Goal: Task Accomplishment & Management: Use online tool/utility

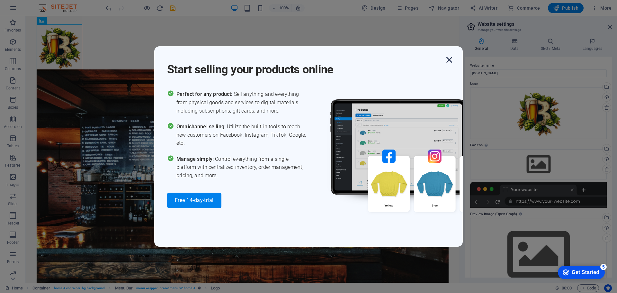
click at [448, 61] on icon "button" at bounding box center [449, 60] width 12 height 12
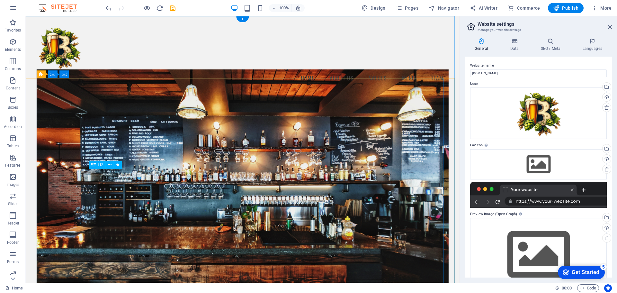
click at [110, 165] on icon at bounding box center [110, 164] width 4 height 7
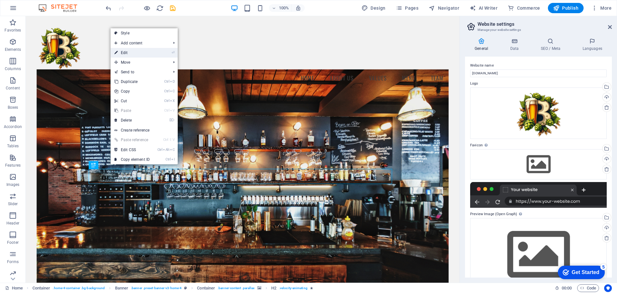
click at [124, 53] on link "⏎ Edit" at bounding box center [132, 53] width 43 height 10
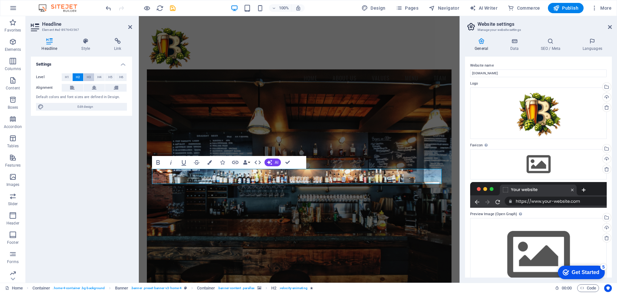
click at [87, 77] on span "H3" at bounding box center [89, 77] width 4 height 8
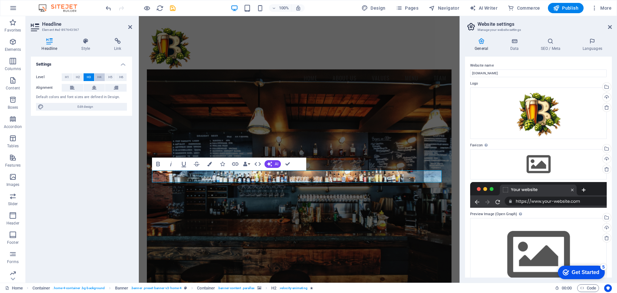
click at [100, 78] on span "H4" at bounding box center [99, 77] width 4 height 8
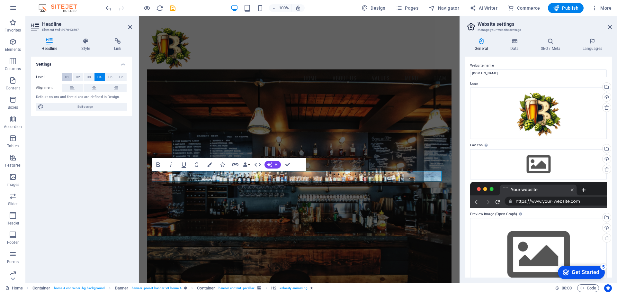
click at [67, 77] on span "H1" at bounding box center [67, 77] width 4 height 8
click at [77, 79] on span "H2" at bounding box center [78, 77] width 4 height 8
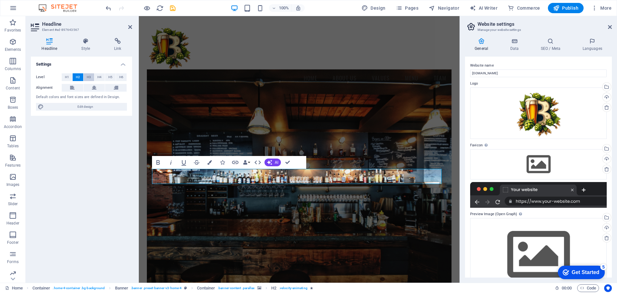
click at [88, 78] on span "H3" at bounding box center [89, 77] width 4 height 8
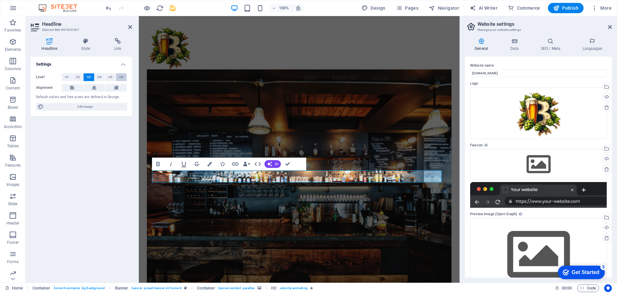
click at [120, 77] on span "H6" at bounding box center [121, 77] width 4 height 8
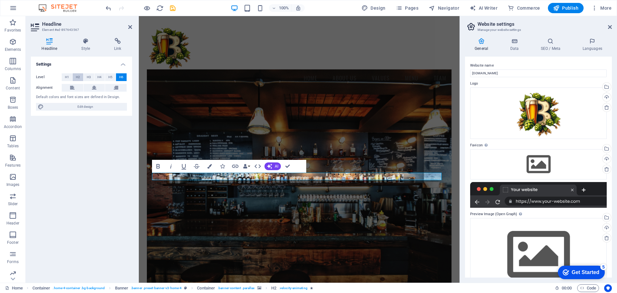
click at [78, 77] on span "H2" at bounding box center [78, 77] width 4 height 8
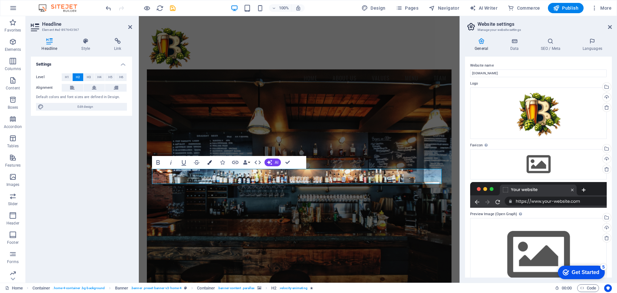
click at [209, 163] on icon "button" at bounding box center [209, 162] width 4 height 4
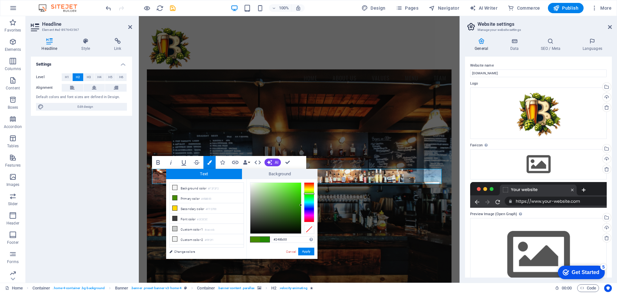
click at [309, 193] on div at bounding box center [309, 194] width 10 height 2
type input "#36c106"
drag, startPoint x: 296, startPoint y: 192, endPoint x: 299, endPoint y: 194, distance: 3.7
click at [299, 194] on div at bounding box center [275, 207] width 51 height 51
click at [307, 249] on button "Apply" at bounding box center [306, 251] width 16 height 8
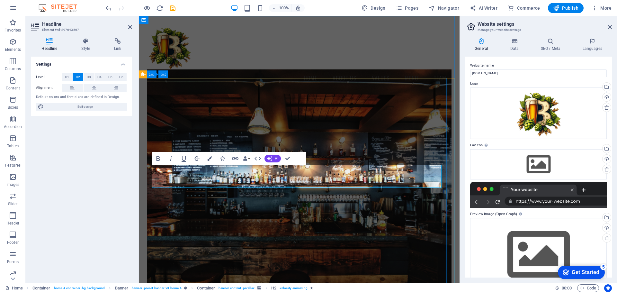
drag, startPoint x: 228, startPoint y: 182, endPoint x: 376, endPoint y: 184, distance: 147.8
drag, startPoint x: 292, startPoint y: 180, endPoint x: 287, endPoint y: 176, distance: 6.4
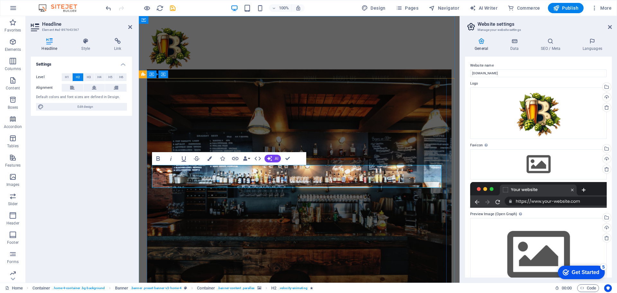
drag, startPoint x: 365, startPoint y: 182, endPoint x: 224, endPoint y: 172, distance: 141.4
click at [271, 160] on icon "button" at bounding box center [269, 158] width 5 height 5
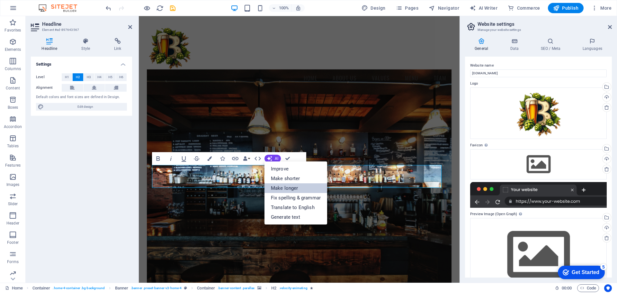
click at [284, 189] on link "Make longer" at bounding box center [295, 188] width 63 height 10
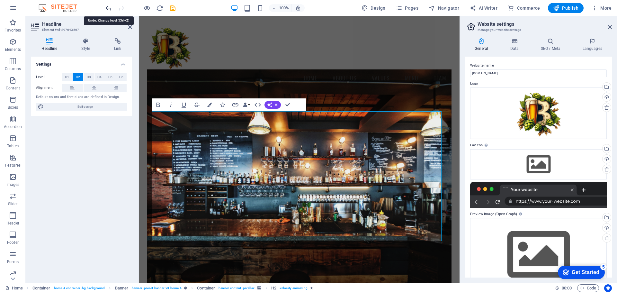
click at [108, 6] on icon "undo" at bounding box center [108, 7] width 7 height 7
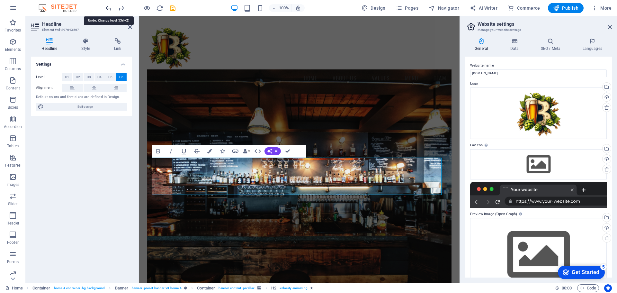
click at [108, 9] on icon "undo" at bounding box center [108, 7] width 7 height 7
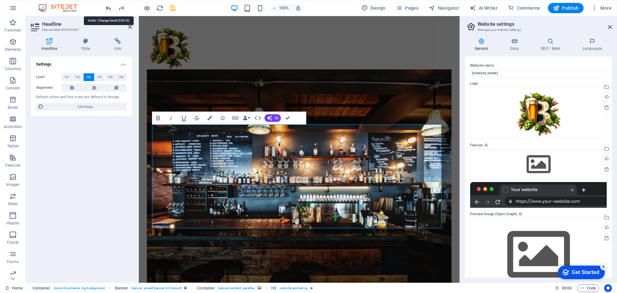
click at [108, 7] on icon "undo" at bounding box center [108, 7] width 7 height 7
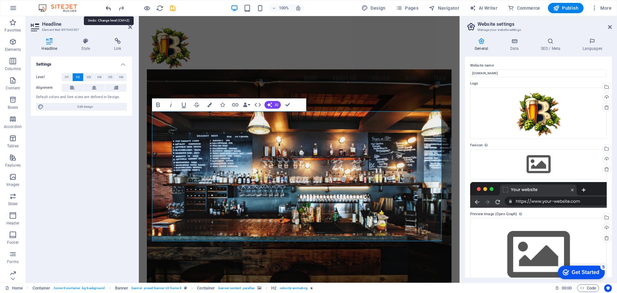
click at [108, 7] on icon "undo" at bounding box center [108, 7] width 7 height 7
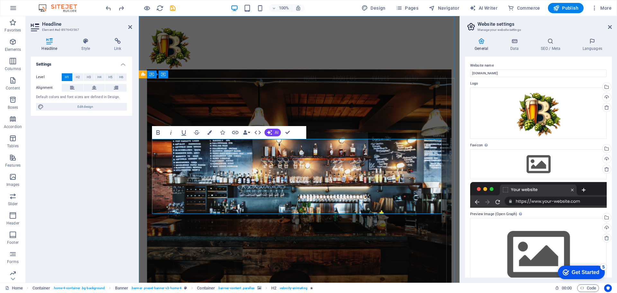
drag, startPoint x: 337, startPoint y: 208, endPoint x: 155, endPoint y: 145, distance: 193.3
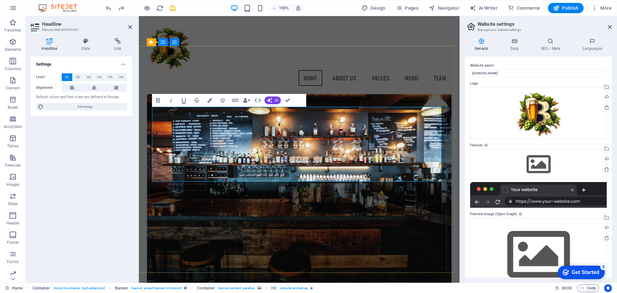
scroll to position [32, 0]
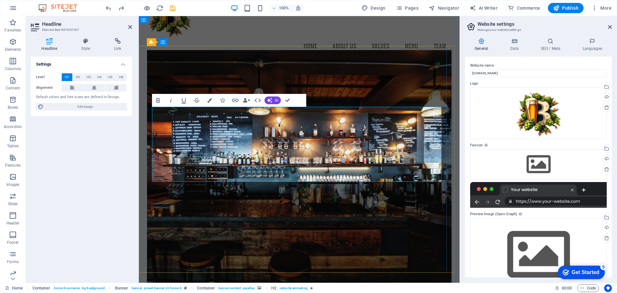
drag, startPoint x: 313, startPoint y: 164, endPoint x: 317, endPoint y: 166, distance: 4.1
drag, startPoint x: 325, startPoint y: 176, endPoint x: 254, endPoint y: 122, distance: 89.1
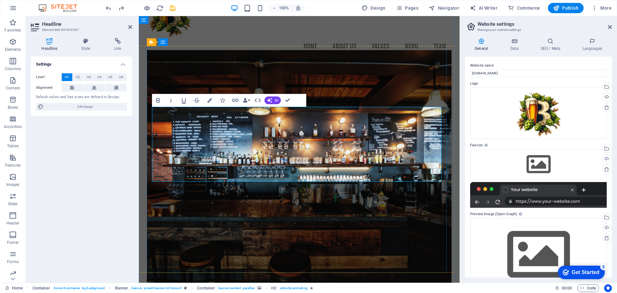
scroll to position [60, 0]
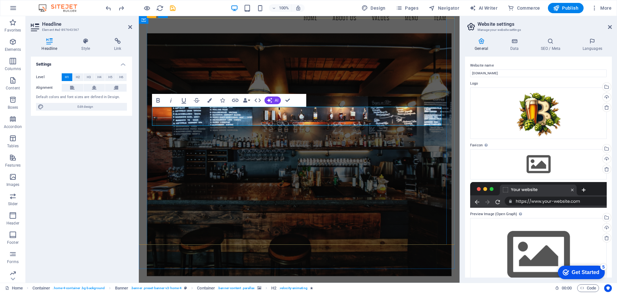
drag, startPoint x: 359, startPoint y: 121, endPoint x: 243, endPoint y: 115, distance: 116.2
click at [79, 76] on span "H2" at bounding box center [78, 77] width 4 height 8
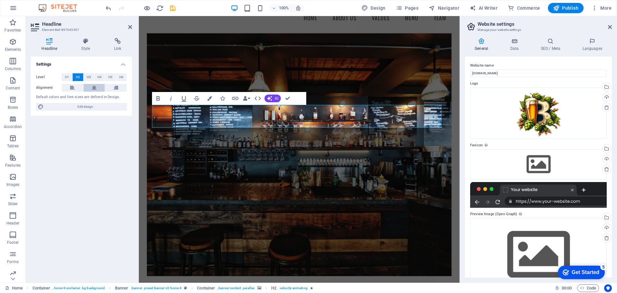
click at [92, 88] on icon at bounding box center [94, 88] width 4 height 8
drag, startPoint x: 85, startPoint y: 107, endPoint x: 314, endPoint y: 147, distance: 231.8
click at [85, 107] on span "Edit design" at bounding box center [85, 107] width 79 height 8
select select "rem"
select select "200"
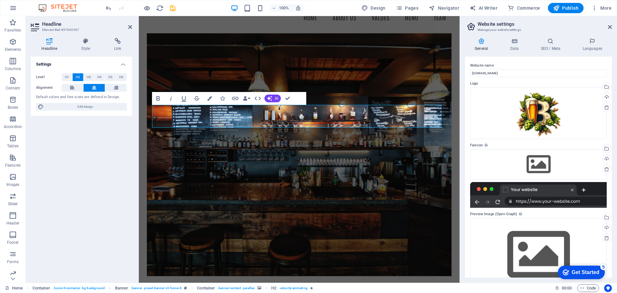
select select "px"
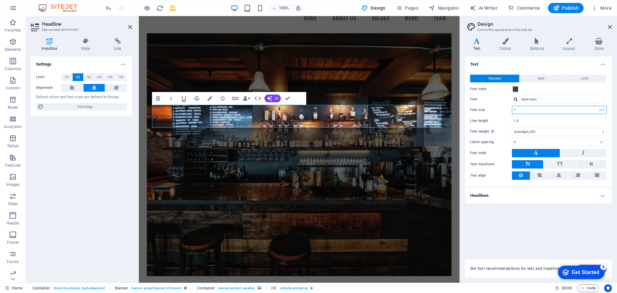
click at [590, 110] on input "1" at bounding box center [559, 110] width 94 height 8
drag, startPoint x: 517, startPoint y: 111, endPoint x: 510, endPoint y: 110, distance: 7.1
click at [510, 110] on div "Font size 1 rem px" at bounding box center [538, 110] width 137 height 8
click at [503, 117] on div "Line height 1.5" at bounding box center [538, 121] width 137 height 8
drag, startPoint x: 373, startPoint y: 120, endPoint x: 210, endPoint y: 127, distance: 162.7
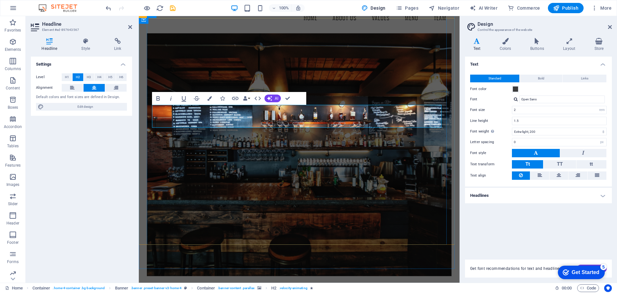
click at [529, 109] on input "2" at bounding box center [559, 110] width 94 height 8
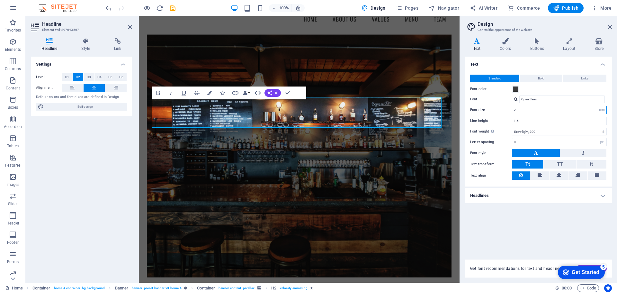
drag, startPoint x: 526, startPoint y: 111, endPoint x: 512, endPoint y: 111, distance: 14.2
click at [512, 111] on input "2" at bounding box center [559, 110] width 94 height 8
click at [495, 229] on div "Text Standard Bold Links Font color Font Open Sans Font size 3 rem px Line heig…" at bounding box center [538, 154] width 147 height 195
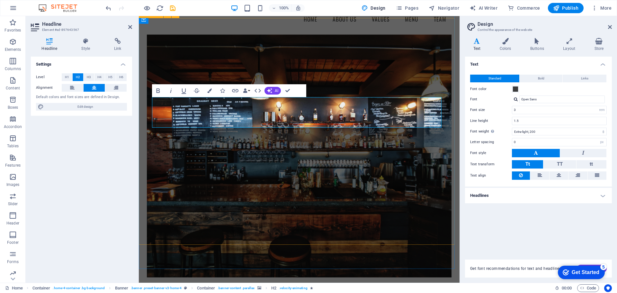
click at [426, 169] on figure at bounding box center [299, 155] width 305 height 243
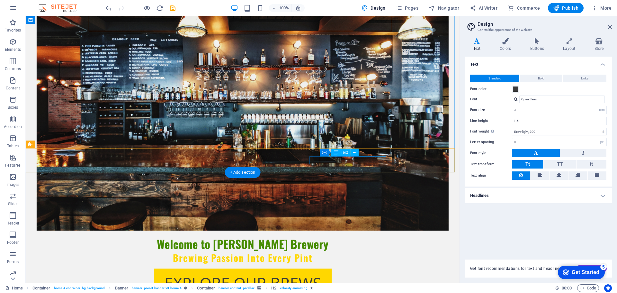
scroll to position [189, 0]
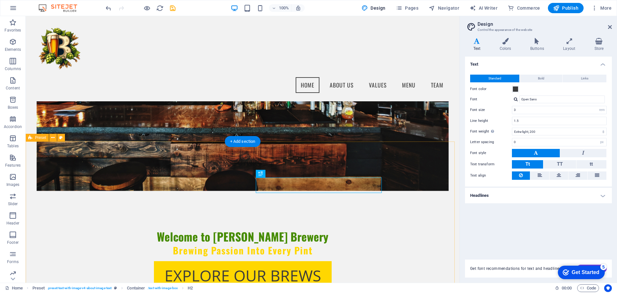
scroll to position [28, 0]
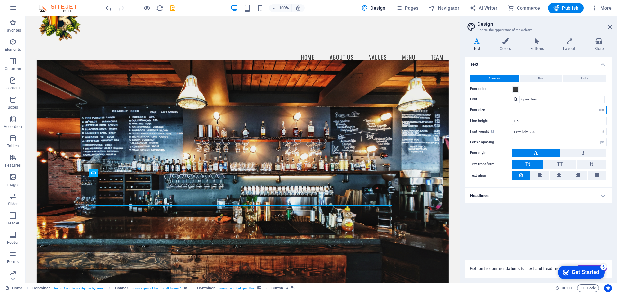
drag, startPoint x: 524, startPoint y: 108, endPoint x: 507, endPoint y: 110, distance: 17.8
click at [507, 110] on div "Font size 3 rem px" at bounding box center [538, 110] width 137 height 8
type input "1"
click at [502, 220] on div "Text Standard Bold Links Font color Font Open Sans Font size 1 rem px Line heig…" at bounding box center [538, 154] width 147 height 195
click at [379, 230] on figure at bounding box center [243, 181] width 412 height 243
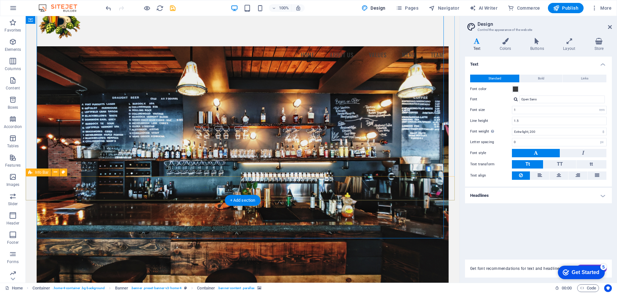
scroll to position [0, 0]
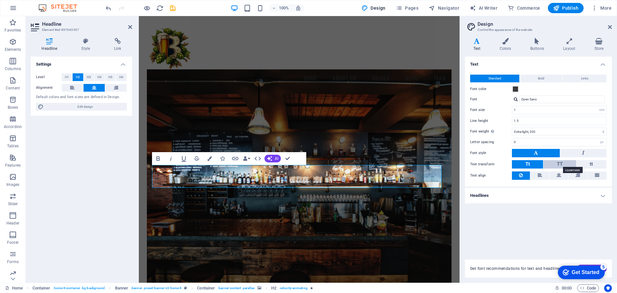
click at [563, 165] on span "TT" at bounding box center [560, 164] width 6 height 6
click at [528, 163] on span "Tt" at bounding box center [527, 164] width 4 height 6
click at [558, 165] on span "TT" at bounding box center [560, 164] width 6 height 6
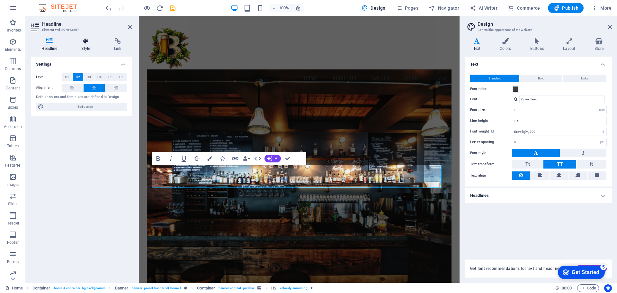
click at [82, 45] on h4 "Style" at bounding box center [87, 44] width 33 height 13
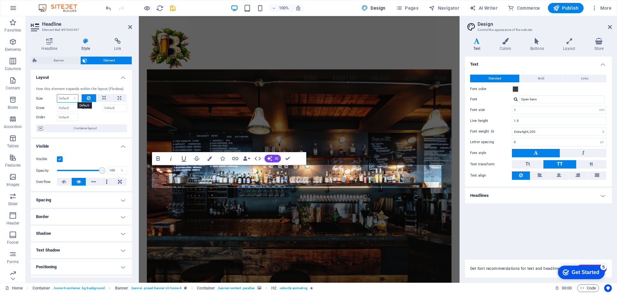
click at [68, 99] on select "Default auto px % 1/1 1/2 1/3 1/4 1/5 1/6 1/7 1/8 1/9 1/10" at bounding box center [67, 98] width 21 height 8
click at [86, 115] on div at bounding box center [105, 116] width 46 height 9
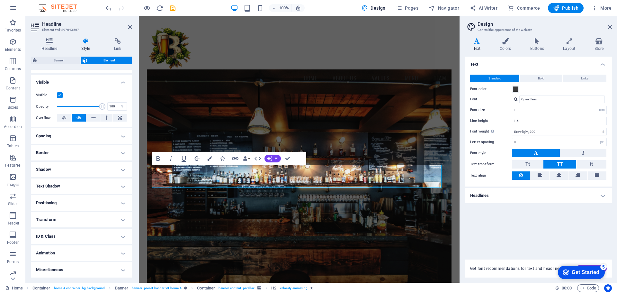
click at [75, 269] on h4 "Miscellaneous" at bounding box center [81, 269] width 101 height 15
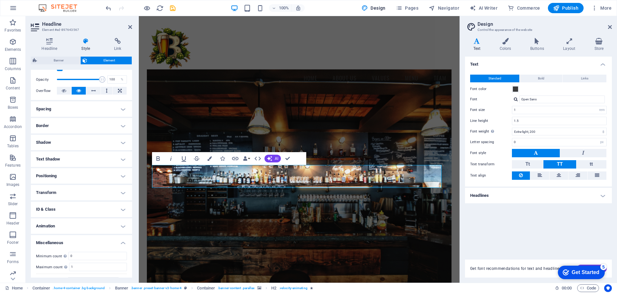
scroll to position [104, 0]
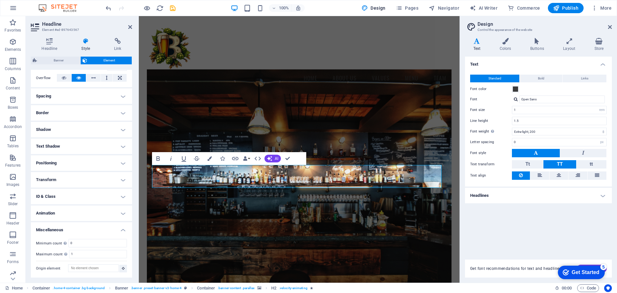
click at [101, 227] on h4 "Miscellaneous" at bounding box center [81, 228] width 101 height 12
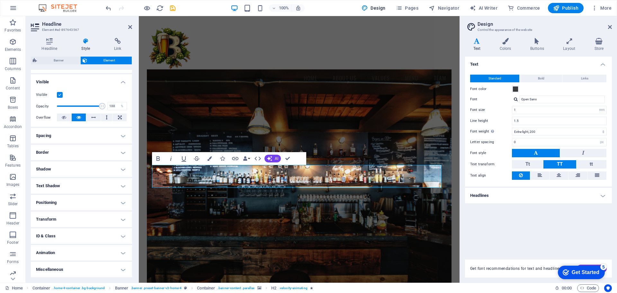
click at [93, 252] on h4 "Animation" at bounding box center [81, 252] width 101 height 15
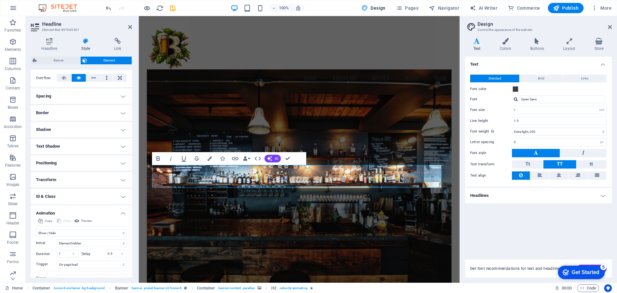
click at [97, 212] on h4 "Animation" at bounding box center [81, 211] width 101 height 12
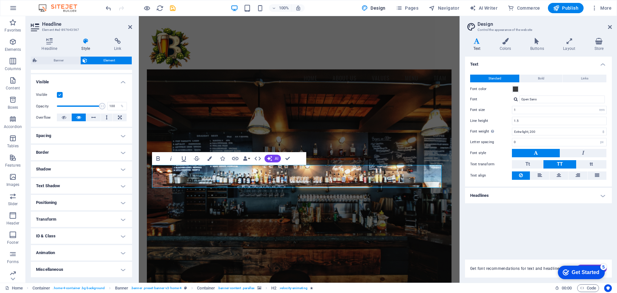
click at [95, 186] on h4 "Text Shadow" at bounding box center [81, 185] width 101 height 15
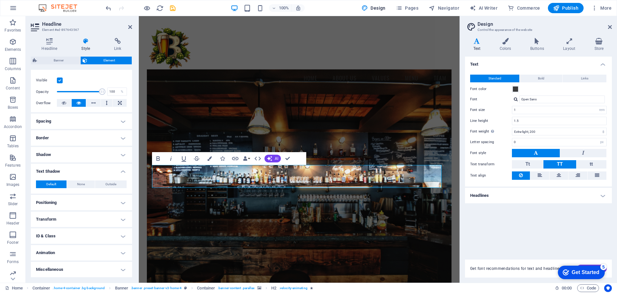
click at [102, 174] on h4 "Text Shadow" at bounding box center [81, 170] width 101 height 12
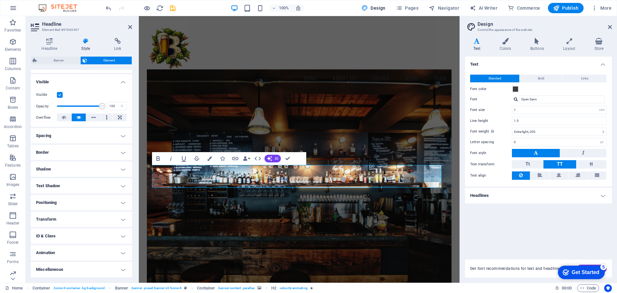
click at [77, 238] on h4 "ID & Class" at bounding box center [81, 235] width 101 height 15
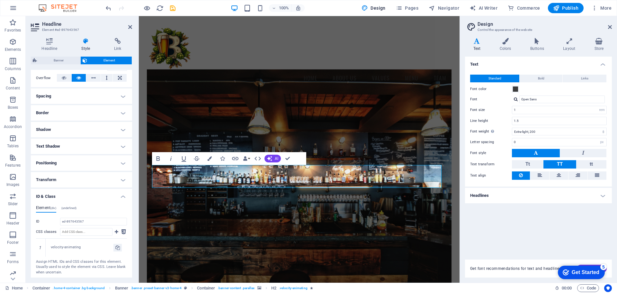
click at [111, 195] on h4 "ID & Class" at bounding box center [81, 195] width 101 height 12
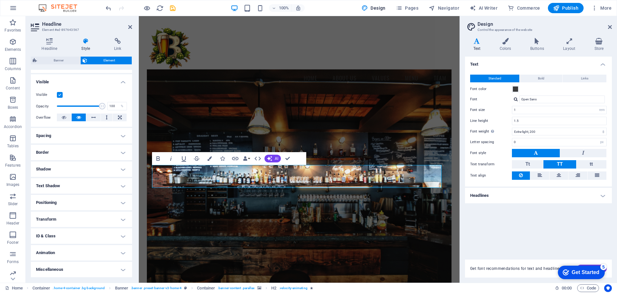
scroll to position [0, 0]
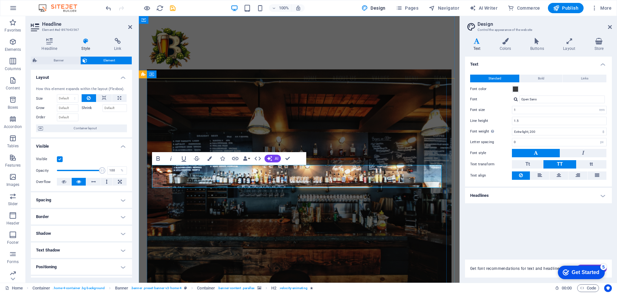
drag, startPoint x: 374, startPoint y: 177, endPoint x: 227, endPoint y: 186, distance: 147.4
click at [117, 46] on h4 "Link" at bounding box center [117, 44] width 29 height 13
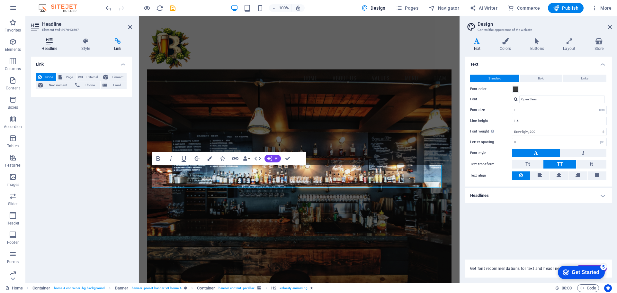
click at [50, 40] on icon at bounding box center [49, 41] width 37 height 6
click at [81, 109] on span "Edit design" at bounding box center [85, 107] width 79 height 8
click at [507, 40] on icon at bounding box center [505, 41] width 28 height 6
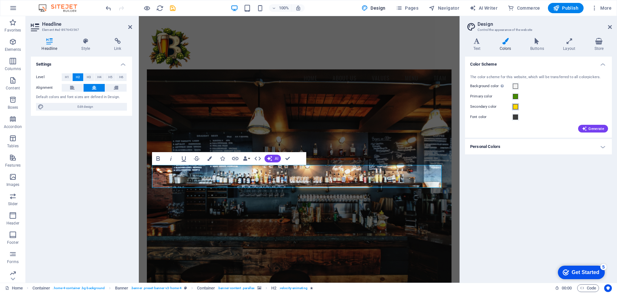
click at [515, 107] on span at bounding box center [515, 106] width 5 height 5
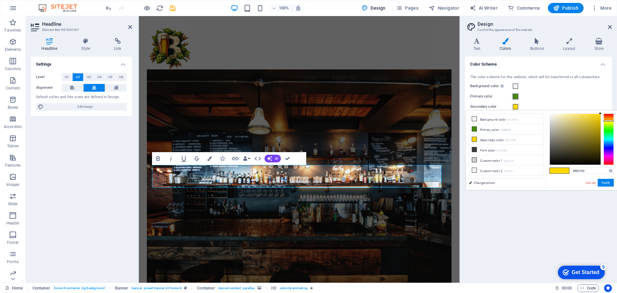
click at [515, 98] on span at bounding box center [515, 96] width 5 height 5
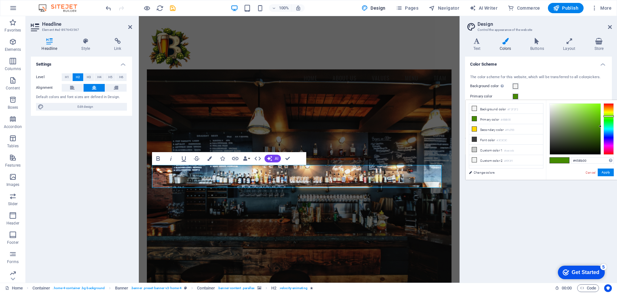
click at [533, 202] on div "Color Scheme The color scheme for this website, which will be transferred to al…" at bounding box center [538, 167] width 147 height 221
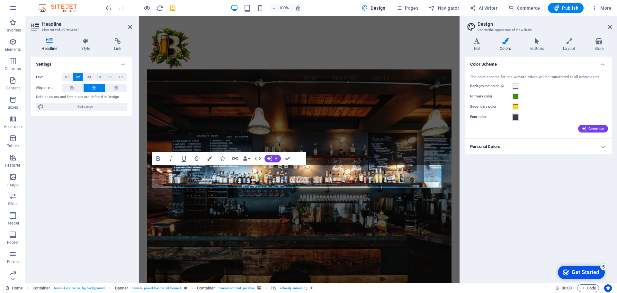
click at [517, 118] on span at bounding box center [515, 116] width 5 height 5
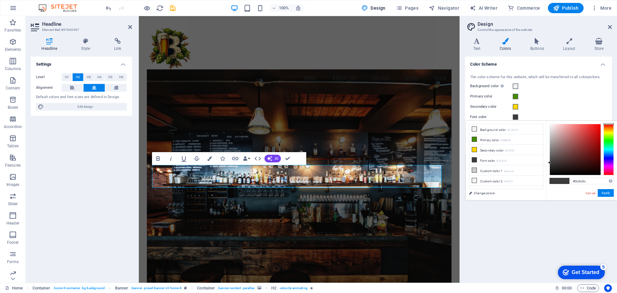
click at [526, 213] on div "Color Scheme The color scheme for this website, which will be transferred to al…" at bounding box center [538, 167] width 147 height 221
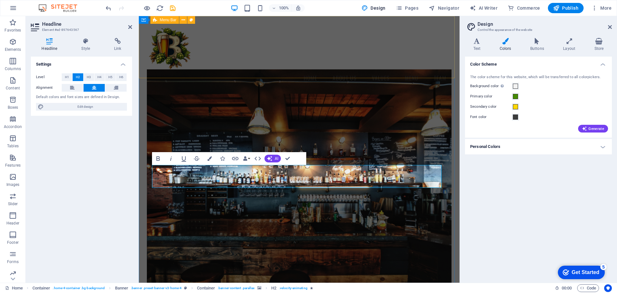
click at [375, 72] on div "Menu Home About Us Values Menu Team" at bounding box center [299, 55] width 321 height 78
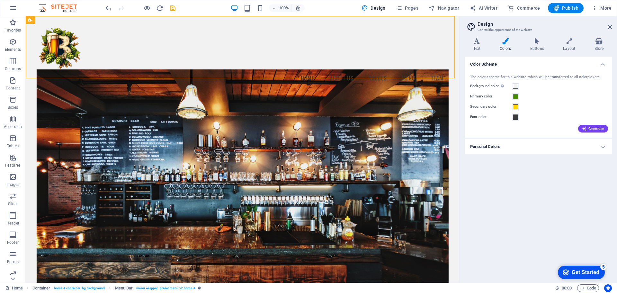
drag, startPoint x: 481, startPoint y: 184, endPoint x: 487, endPoint y: 189, distance: 7.4
click at [482, 184] on div "Color Scheme The color scheme for this website, which will be transferred to al…" at bounding box center [538, 167] width 147 height 221
click at [611, 26] on icon at bounding box center [610, 26] width 4 height 5
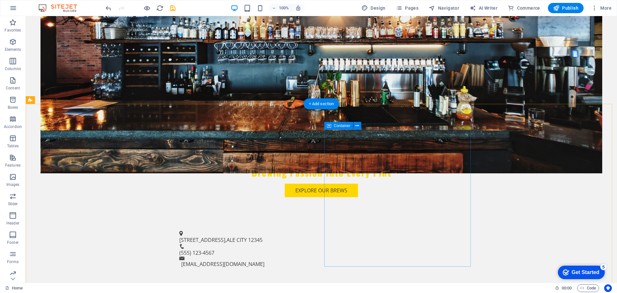
scroll to position [225, 0]
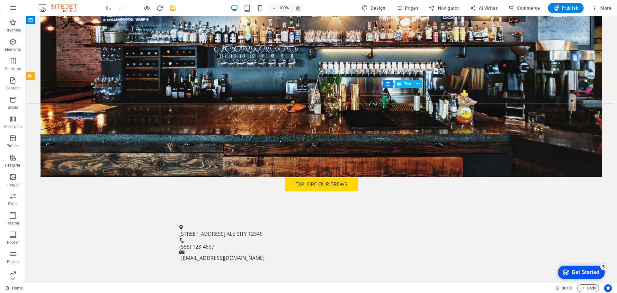
click at [407, 86] on span "Text" at bounding box center [407, 84] width 7 height 4
click at [402, 83] on div "Text" at bounding box center [404, 84] width 19 height 8
click at [264, 254] on link "[EMAIL_ADDRESS][DOMAIN_NAME]" at bounding box center [222, 257] width 83 height 7
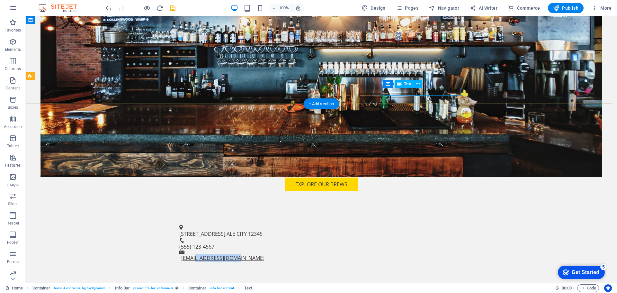
click at [264, 254] on link "[EMAIL_ADDRESS][DOMAIN_NAME]" at bounding box center [222, 257] width 83 height 7
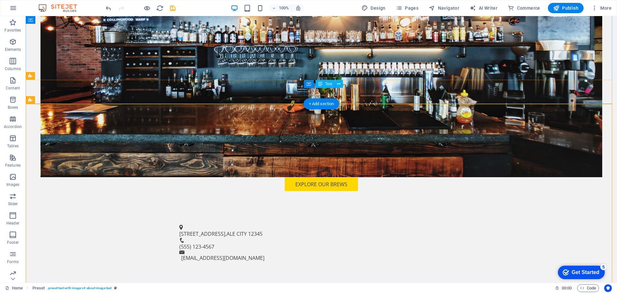
click at [214, 243] on span "(555) 123-4567" at bounding box center [196, 246] width 35 height 7
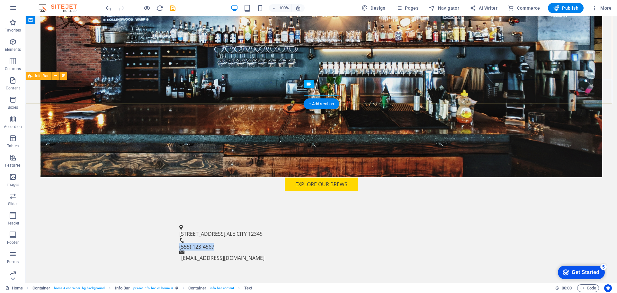
drag, startPoint x: 339, startPoint y: 91, endPoint x: 288, endPoint y: 95, distance: 50.6
click at [288, 217] on div "[STREET_ADDRESS] (555) 123-4567 [EMAIL_ADDRESS][DOMAIN_NAME]" at bounding box center [321, 243] width 591 height 53
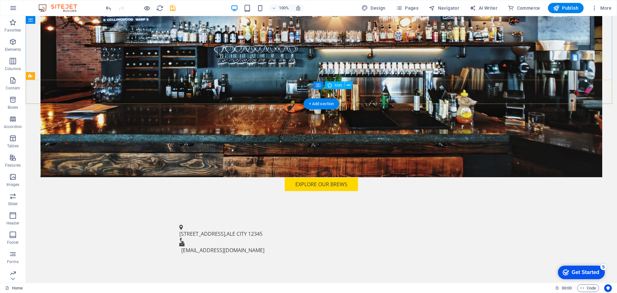
drag, startPoint x: 317, startPoint y: 91, endPoint x: 319, endPoint y: 94, distance: 3.9
click at [317, 237] on figure at bounding box center [318, 239] width 279 height 5
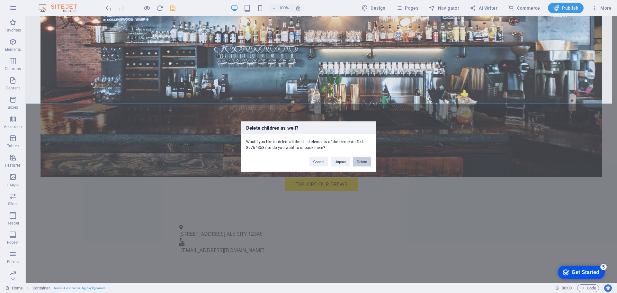
click at [359, 160] on button "Delete" at bounding box center [362, 161] width 18 height 10
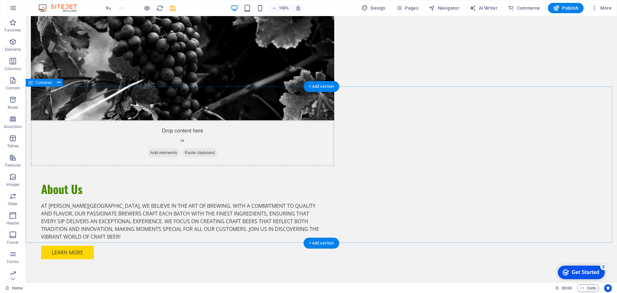
scroll to position [0, 0]
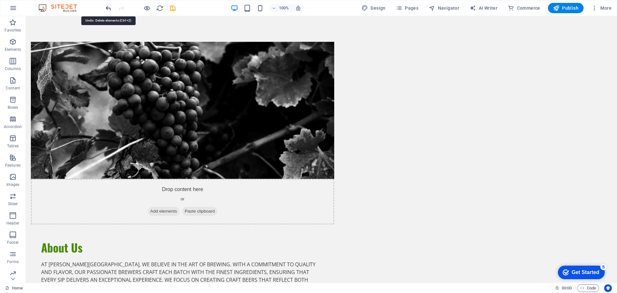
click at [107, 10] on icon "undo" at bounding box center [108, 7] width 7 height 7
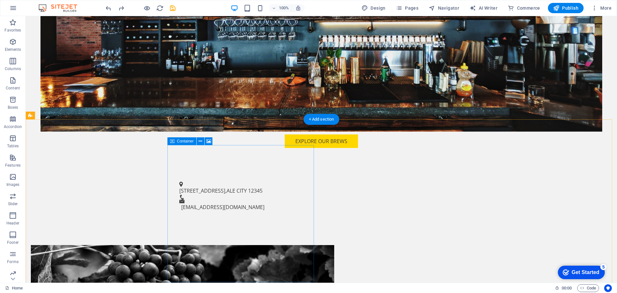
scroll to position [289, 0]
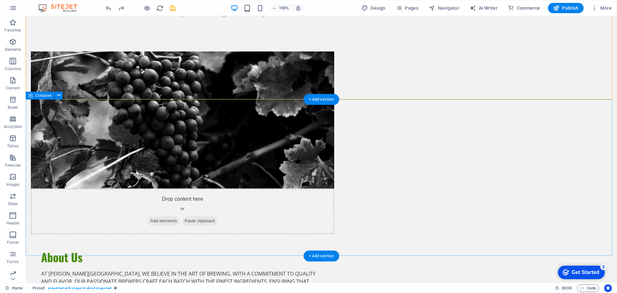
scroll to position [514, 0]
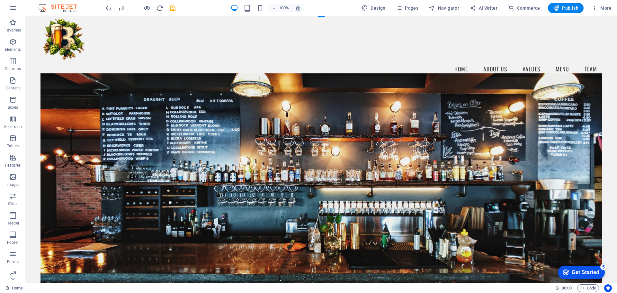
scroll to position [0, 0]
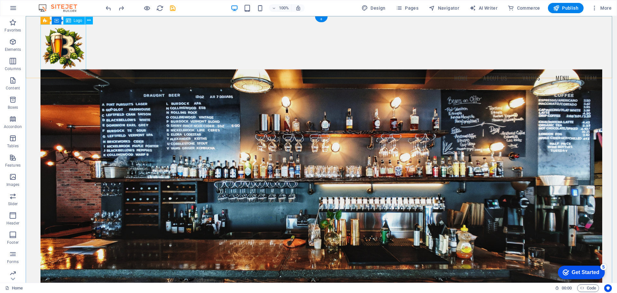
click at [61, 42] on div at bounding box center [321, 47] width 562 height 46
click at [66, 51] on div at bounding box center [321, 47] width 562 height 46
select select "px"
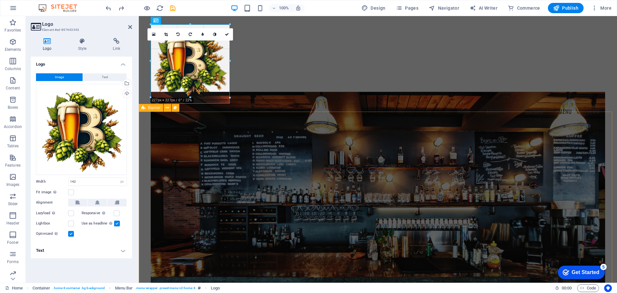
drag, startPoint x: 196, startPoint y: 69, endPoint x: 229, endPoint y: 102, distance: 47.0
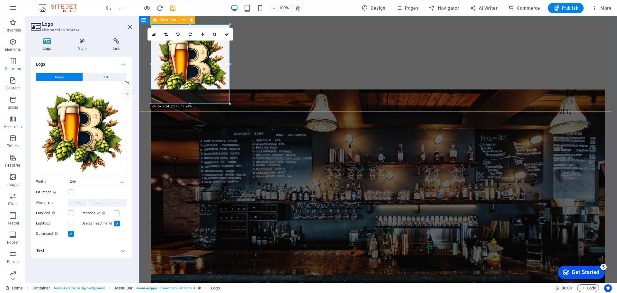
click at [295, 89] on div "Menu Home About Us Values Menu Team" at bounding box center [378, 71] width 478 height 111
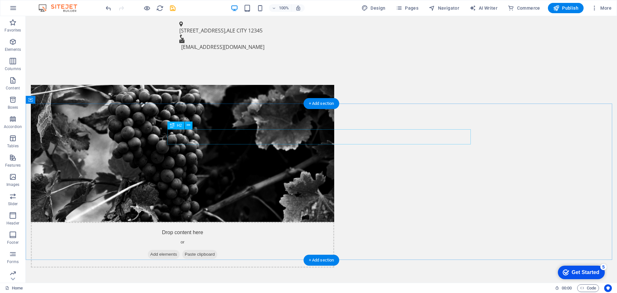
scroll to position [482, 0]
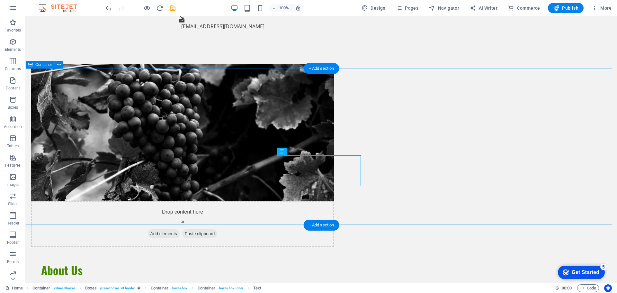
drag, startPoint x: 528, startPoint y: 156, endPoint x: 526, endPoint y: 151, distance: 4.6
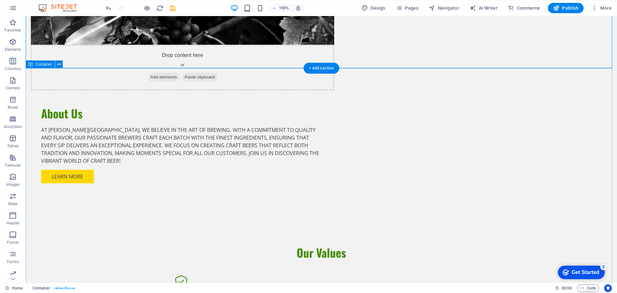
scroll to position [675, 0]
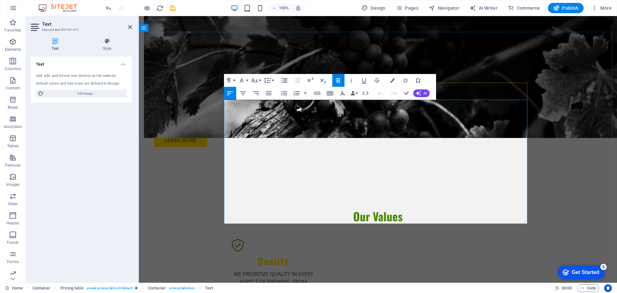
drag, startPoint x: 253, startPoint y: 106, endPoint x: 227, endPoint y: 108, distance: 26.4
drag, startPoint x: 231, startPoint y: 114, endPoint x: 434, endPoint y: 116, distance: 202.7
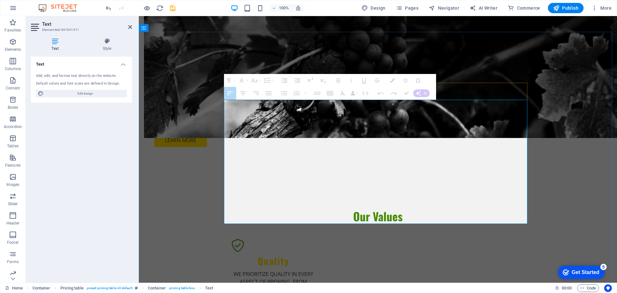
drag, startPoint x: 433, startPoint y: 114, endPoint x: 261, endPoint y: 115, distance: 171.9
drag, startPoint x: 261, startPoint y: 115, endPoint x: 276, endPoint y: 117, distance: 15.2
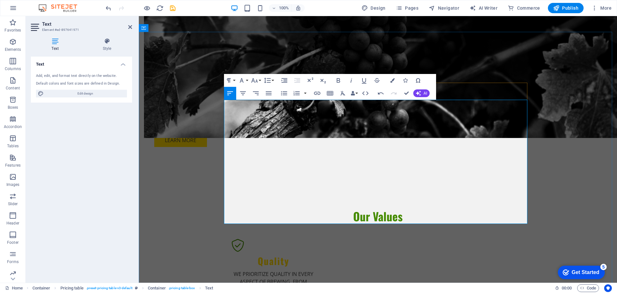
drag, startPoint x: 509, startPoint y: 111, endPoint x: 524, endPoint y: 108, distance: 15.8
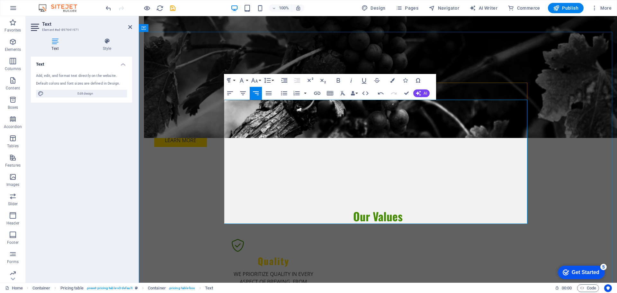
drag, startPoint x: 510, startPoint y: 112, endPoint x: 513, endPoint y: 116, distance: 5.5
click at [243, 92] on icon "button" at bounding box center [243, 93] width 8 height 8
click at [230, 94] on icon "button" at bounding box center [230, 93] width 8 height 8
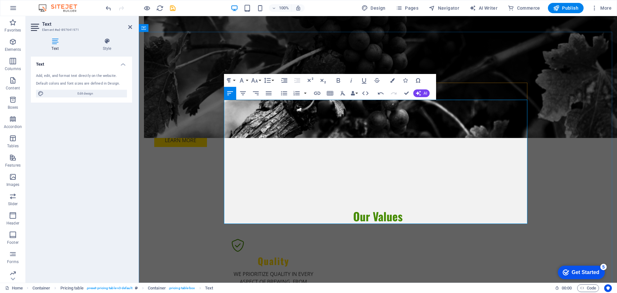
drag, startPoint x: 508, startPoint y: 114, endPoint x: 522, endPoint y: 113, distance: 14.8
drag, startPoint x: 506, startPoint y: 131, endPoint x: 525, endPoint y: 131, distance: 19.3
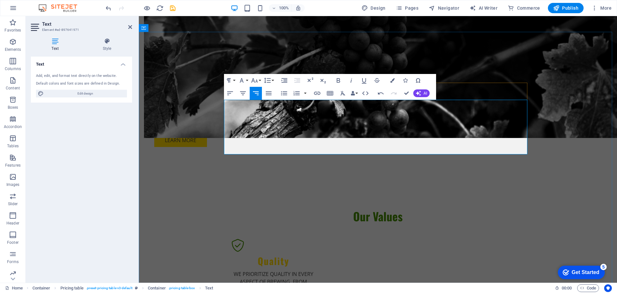
drag, startPoint x: 256, startPoint y: 126, endPoint x: 225, endPoint y: 127, distance: 30.5
click at [105, 10] on icon "undo" at bounding box center [108, 7] width 7 height 7
click at [106, 9] on icon "undo" at bounding box center [108, 7] width 7 height 7
click at [107, 8] on icon "undo" at bounding box center [108, 7] width 7 height 7
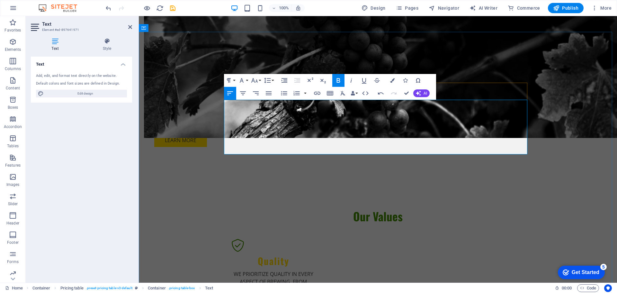
click at [109, 5] on icon "undo" at bounding box center [108, 7] width 7 height 7
drag, startPoint x: 255, startPoint y: 126, endPoint x: 225, endPoint y: 129, distance: 29.7
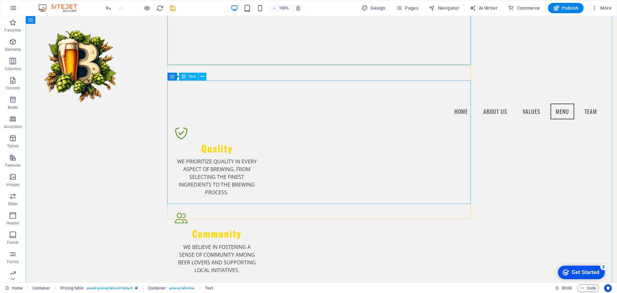
scroll to position [579, 0]
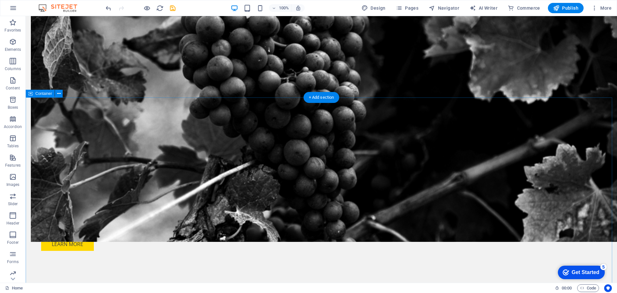
scroll to position [673, 0]
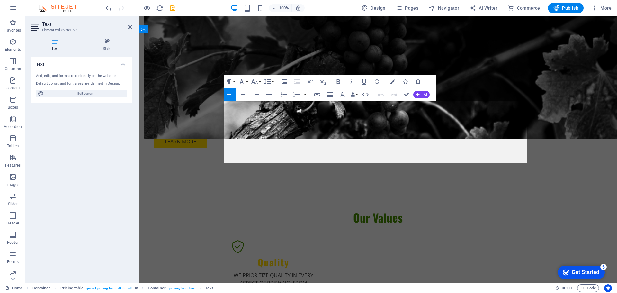
drag, startPoint x: 256, startPoint y: 133, endPoint x: 226, endPoint y: 139, distance: 30.6
drag, startPoint x: 400, startPoint y: 144, endPoint x: 402, endPoint y: 147, distance: 3.6
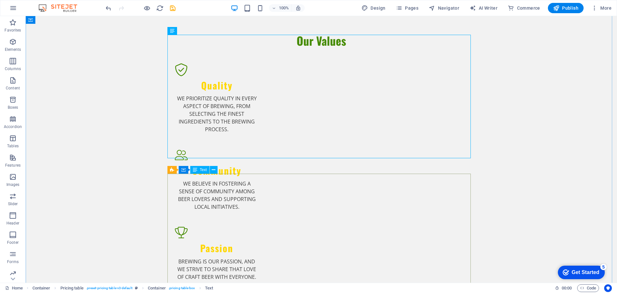
scroll to position [866, 0]
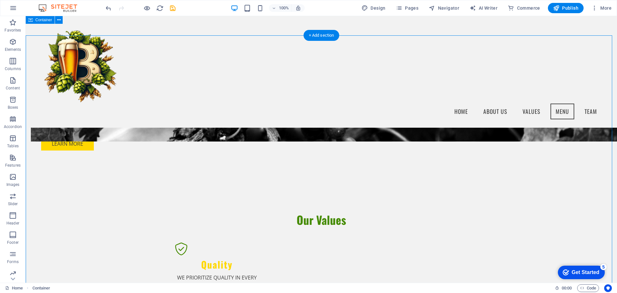
scroll to position [642, 0]
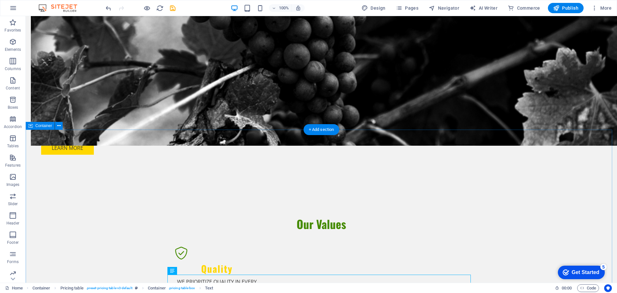
scroll to position [673, 0]
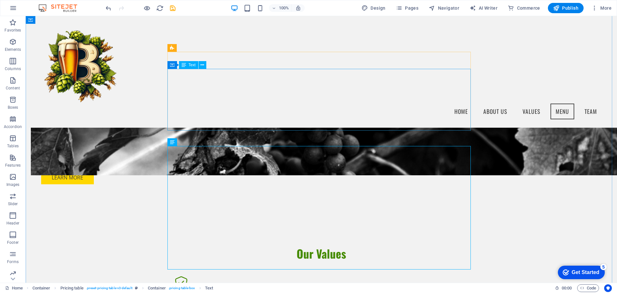
scroll to position [610, 0]
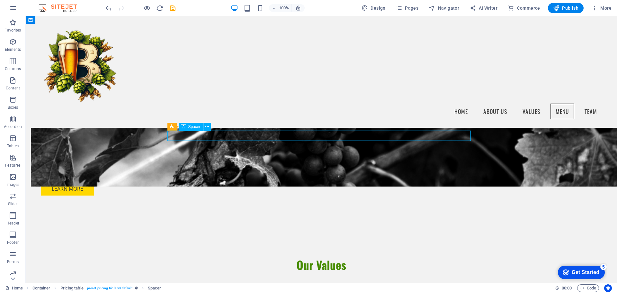
select select "rem"
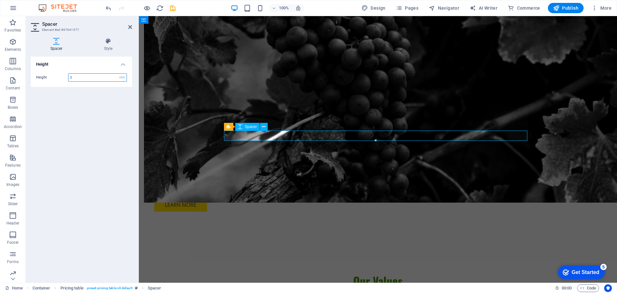
scroll to position [706, 0]
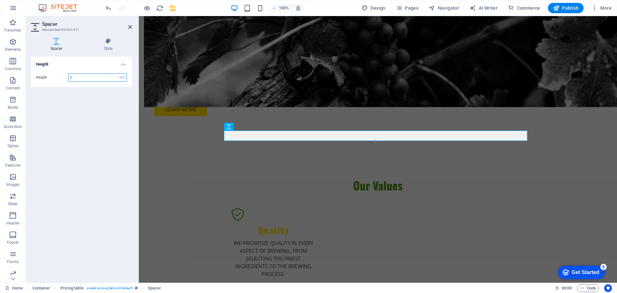
click at [375, 141] on div at bounding box center [375, 140] width 303 height 2
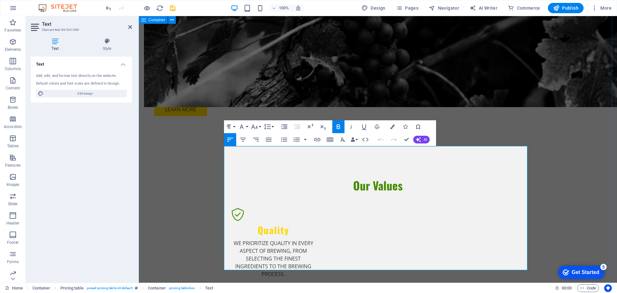
drag, startPoint x: 262, startPoint y: 150, endPoint x: 237, endPoint y: 148, distance: 24.5
click at [244, 137] on icon "button" at bounding box center [243, 140] width 8 height 8
drag, startPoint x: 230, startPoint y: 137, endPoint x: 232, endPoint y: 140, distance: 3.3
click at [230, 137] on icon "button" at bounding box center [230, 140] width 8 height 8
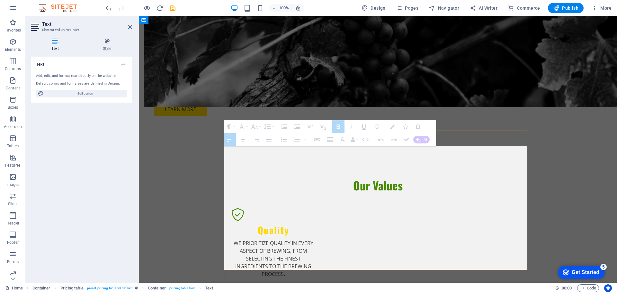
drag, startPoint x: 347, startPoint y: 263, endPoint x: 257, endPoint y: 223, distance: 98.6
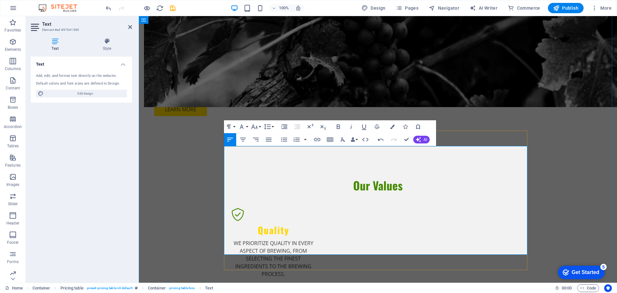
click at [345, 185] on icon "button" at bounding box center [341, 185] width 8 height 8
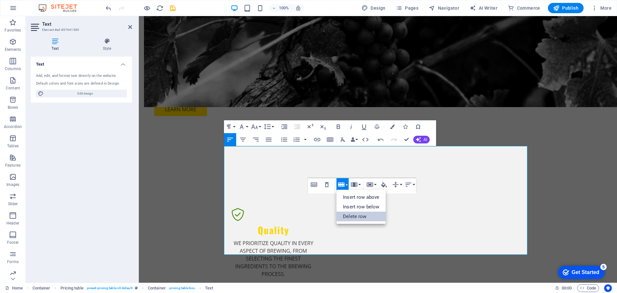
click at [360, 215] on link "Delete row" at bounding box center [360, 216] width 49 height 10
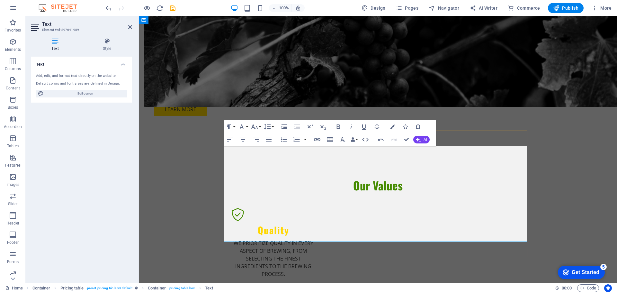
click at [346, 183] on button "Row" at bounding box center [342, 184] width 12 height 13
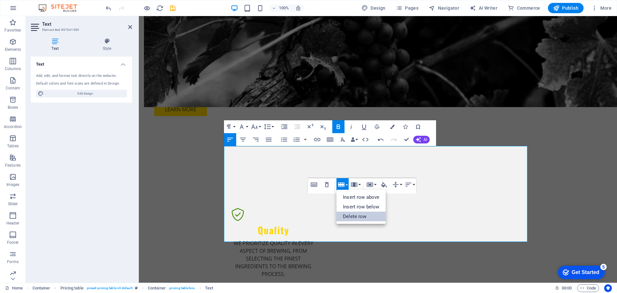
click at [356, 217] on link "Delete row" at bounding box center [360, 216] width 49 height 10
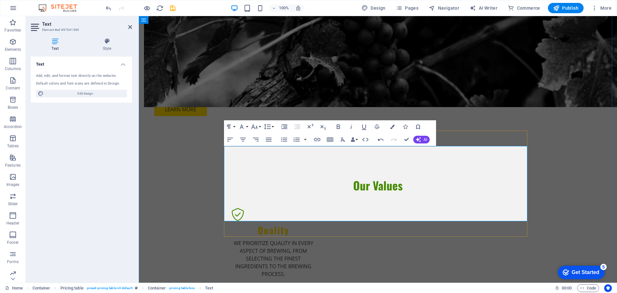
click at [345, 171] on icon "button" at bounding box center [341, 172] width 8 height 8
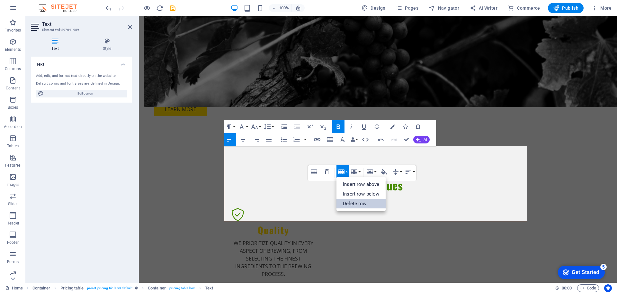
click at [356, 203] on link "Delete row" at bounding box center [360, 204] width 49 height 10
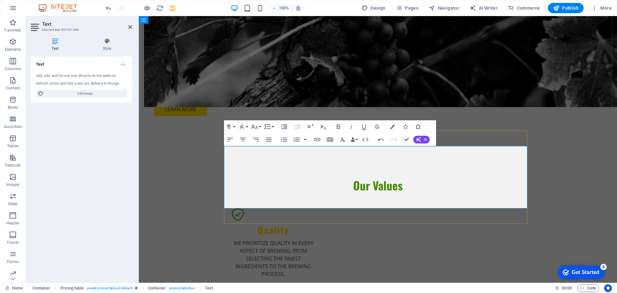
click at [346, 172] on button "Row" at bounding box center [342, 171] width 12 height 13
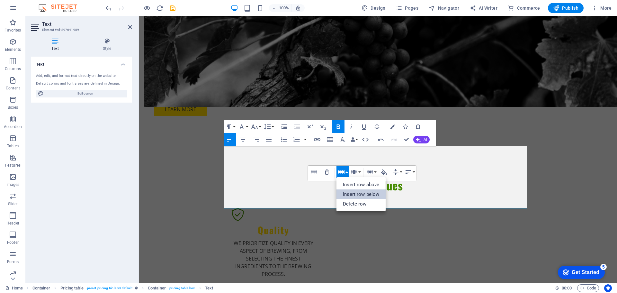
click at [357, 193] on link "Insert row below" at bounding box center [360, 194] width 49 height 10
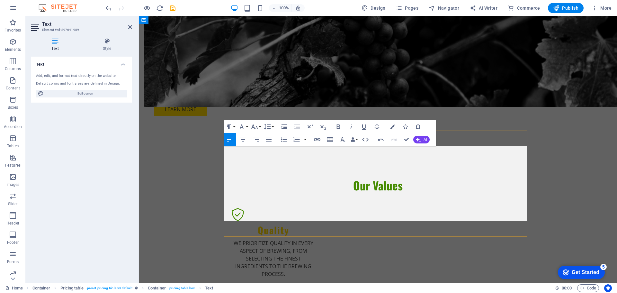
drag, startPoint x: 505, startPoint y: 154, endPoint x: 528, endPoint y: 153, distance: 22.5
drag, startPoint x: 512, startPoint y: 157, endPoint x: 501, endPoint y: 162, distance: 11.9
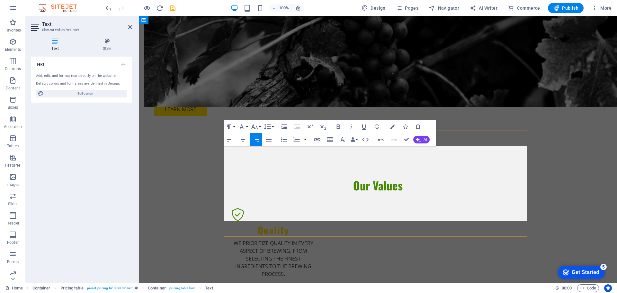
drag, startPoint x: 523, startPoint y: 157, endPoint x: 509, endPoint y: 159, distance: 14.1
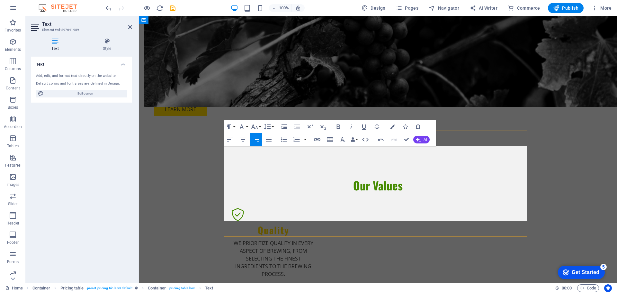
drag, startPoint x: 524, startPoint y: 176, endPoint x: 509, endPoint y: 182, distance: 15.6
drag, startPoint x: 252, startPoint y: 149, endPoint x: 229, endPoint y: 159, distance: 24.7
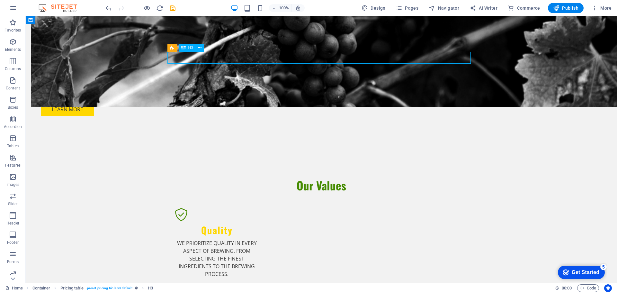
drag, startPoint x: 223, startPoint y: 58, endPoint x: 111, endPoint y: 58, distance: 112.5
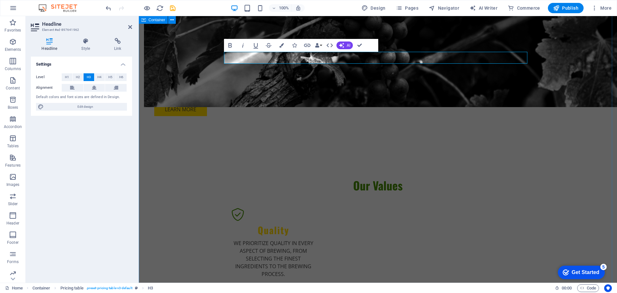
drag, startPoint x: 549, startPoint y: 155, endPoint x: 659, endPoint y: 151, distance: 109.9
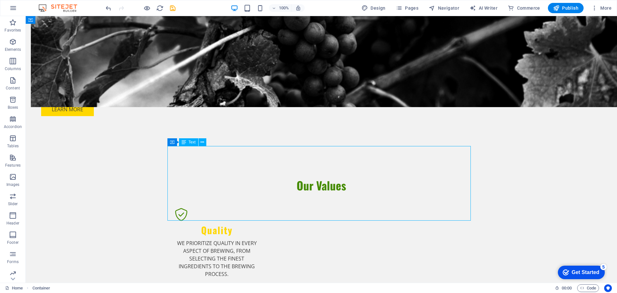
drag, startPoint x: 412, startPoint y: 177, endPoint x: 297, endPoint y: 179, distance: 115.0
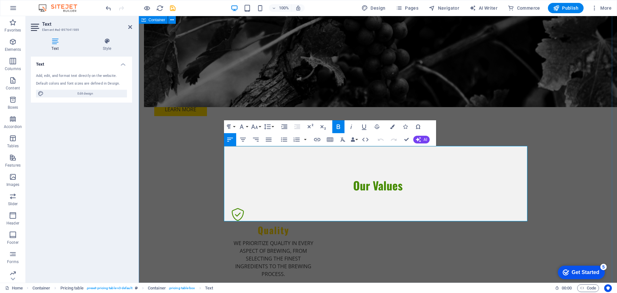
drag, startPoint x: 253, startPoint y: 151, endPoint x: 222, endPoint y: 154, distance: 30.7
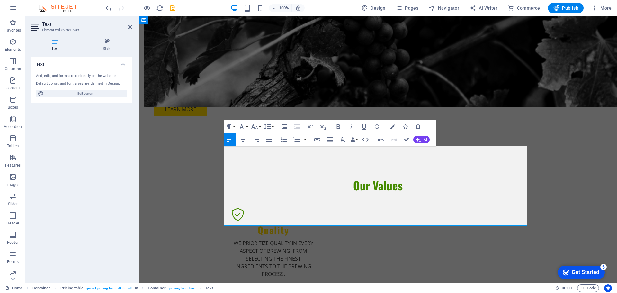
drag, startPoint x: 248, startPoint y: 155, endPoint x: 227, endPoint y: 156, distance: 20.6
drag, startPoint x: 296, startPoint y: 155, endPoint x: 251, endPoint y: 150, distance: 44.9
click at [244, 140] on icon "button" at bounding box center [243, 140] width 8 height 8
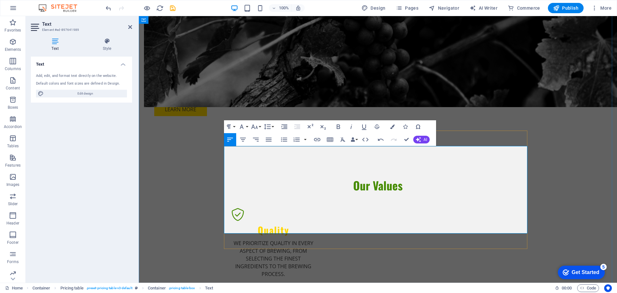
drag, startPoint x: 229, startPoint y: 167, endPoint x: 233, endPoint y: 168, distance: 3.9
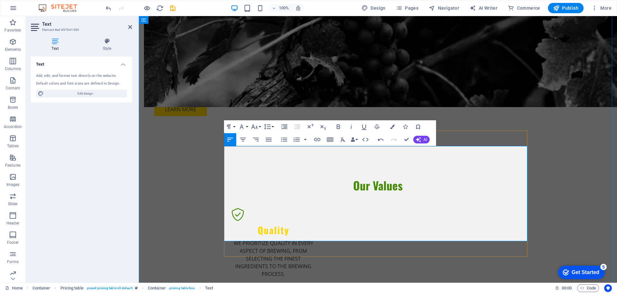
click at [348, 191] on button "Row" at bounding box center [343, 191] width 12 height 13
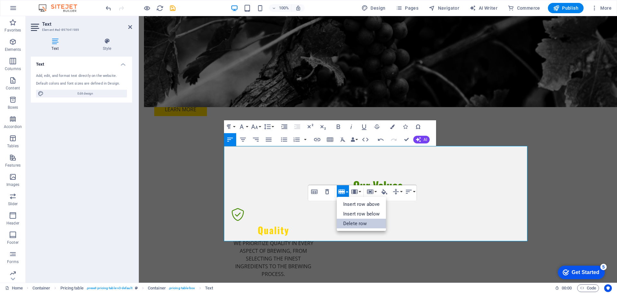
click at [357, 224] on link "Delete row" at bounding box center [361, 223] width 49 height 10
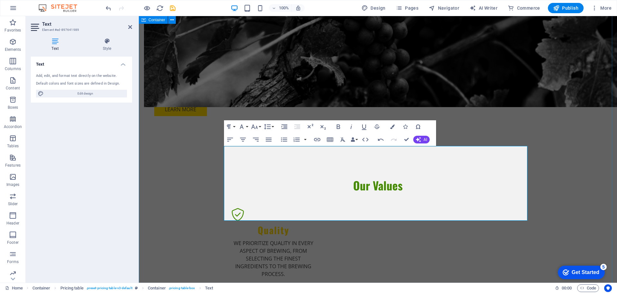
drag, startPoint x: 142, startPoint y: 215, endPoint x: 254, endPoint y: 215, distance: 111.8
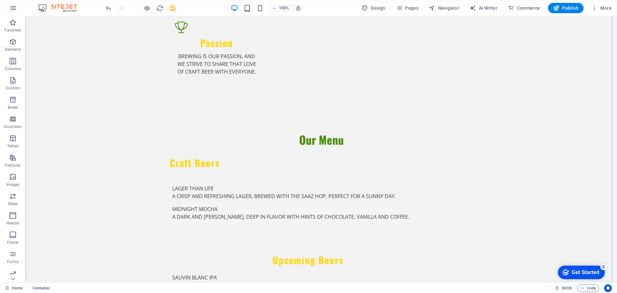
scroll to position [1059, 0]
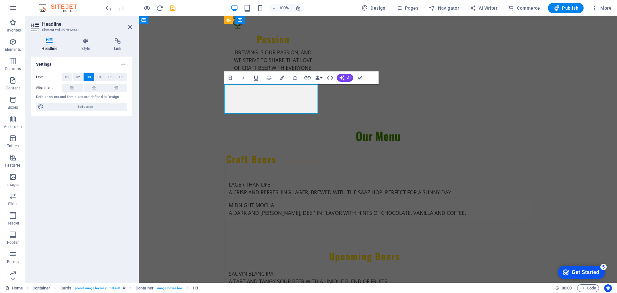
drag, startPoint x: 258, startPoint y: 93, endPoint x: 233, endPoint y: 101, distance: 26.0
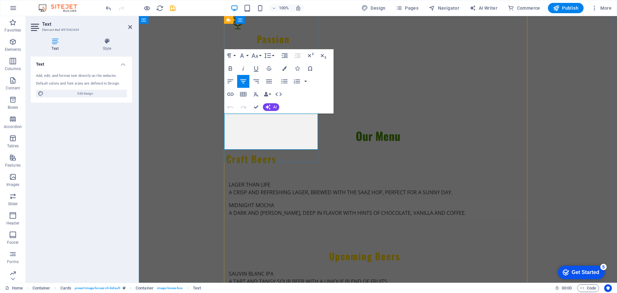
drag, startPoint x: 258, startPoint y: 116, endPoint x: 264, endPoint y: 120, distance: 6.3
drag, startPoint x: 271, startPoint y: 123, endPoint x: 282, endPoint y: 127, distance: 11.4
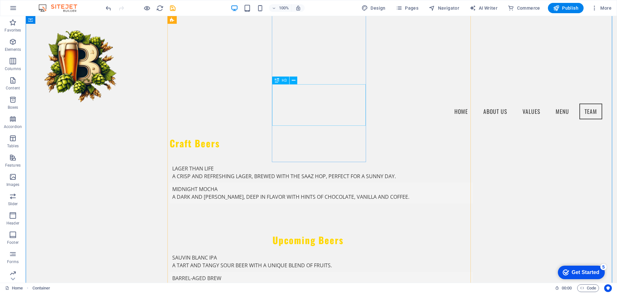
scroll to position [931, 0]
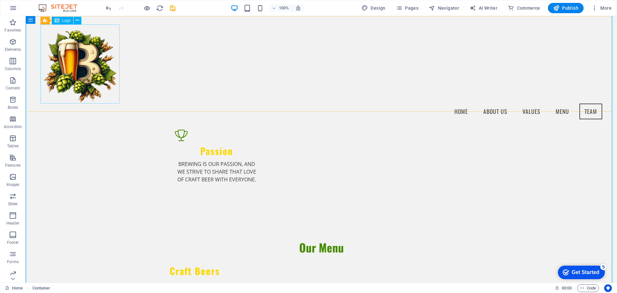
click at [79, 54] on div at bounding box center [321, 63] width 562 height 79
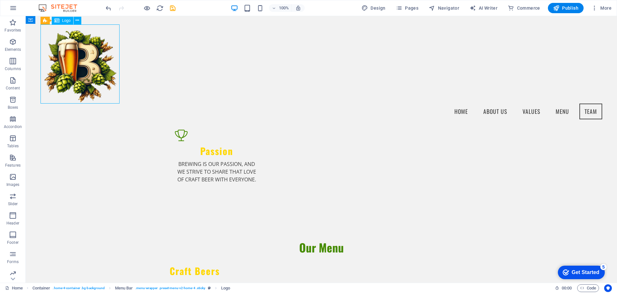
click at [79, 54] on div at bounding box center [321, 63] width 562 height 79
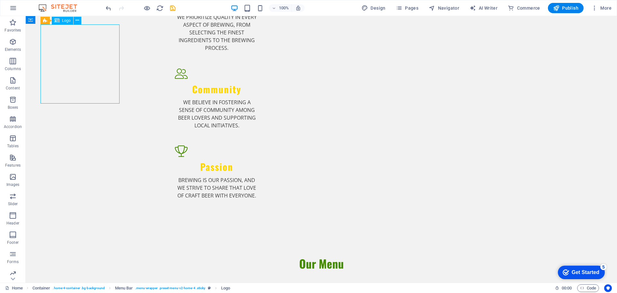
scroll to position [0, 0]
select select "px"
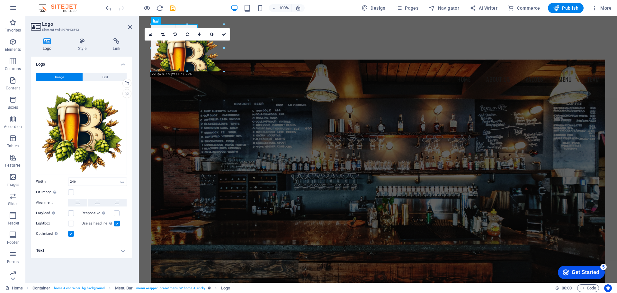
drag, startPoint x: 229, startPoint y: 104, endPoint x: 197, endPoint y: 64, distance: 51.9
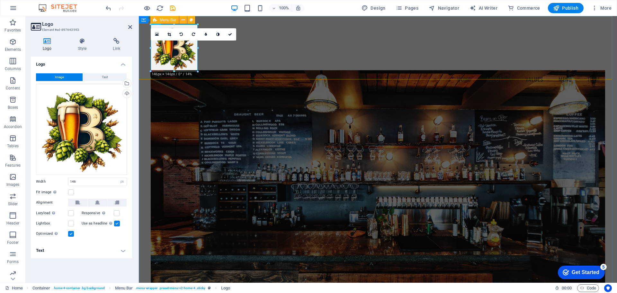
click at [250, 69] on div "Menu Home About Us Values Menu Team" at bounding box center [378, 55] width 478 height 79
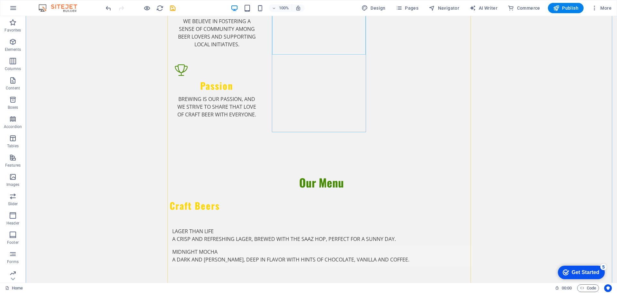
scroll to position [994, 0]
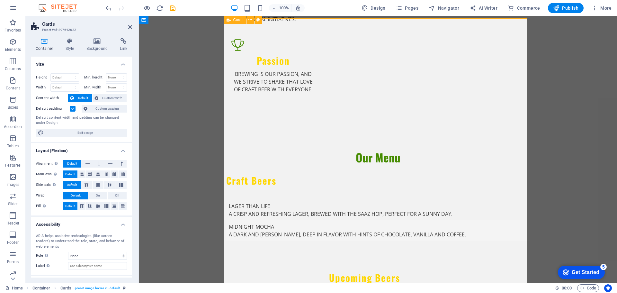
scroll to position [930, 0]
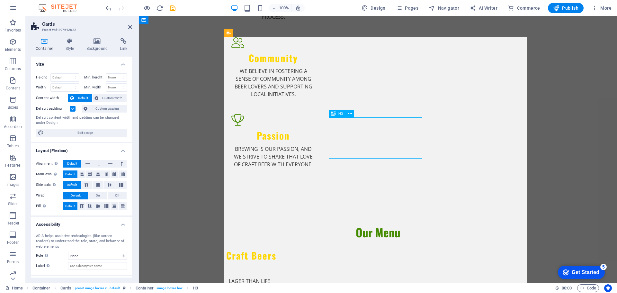
scroll to position [994, 0]
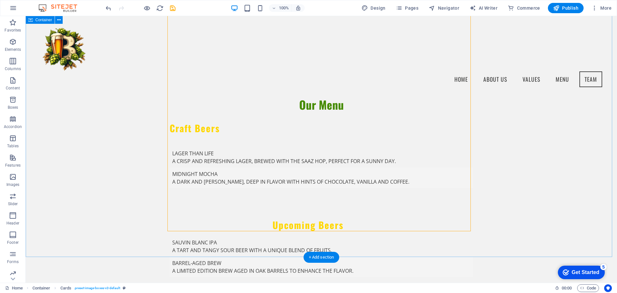
scroll to position [1026, 0]
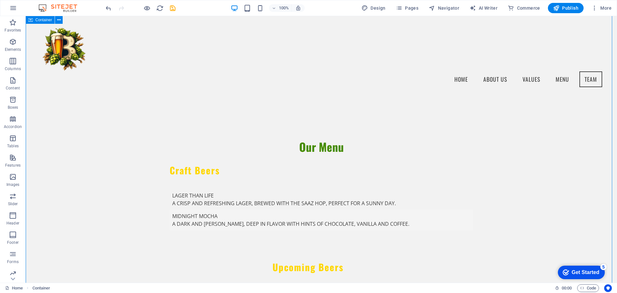
scroll to position [930, 0]
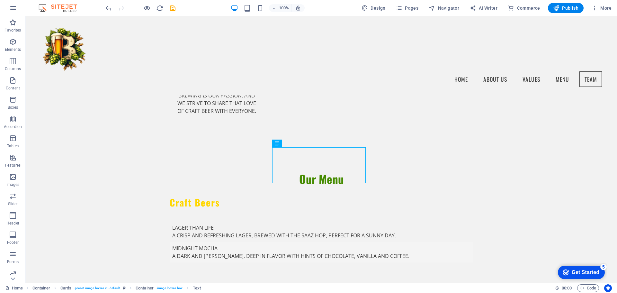
drag, startPoint x: 308, startPoint y: 158, endPoint x: 284, endPoint y: 165, distance: 25.0
drag, startPoint x: 285, startPoint y: 171, endPoint x: 286, endPoint y: 181, distance: 10.0
drag, startPoint x: 287, startPoint y: 181, endPoint x: 244, endPoint y: 174, distance: 44.2
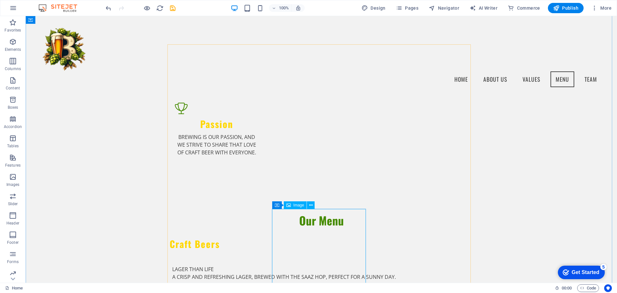
scroll to position [834, 0]
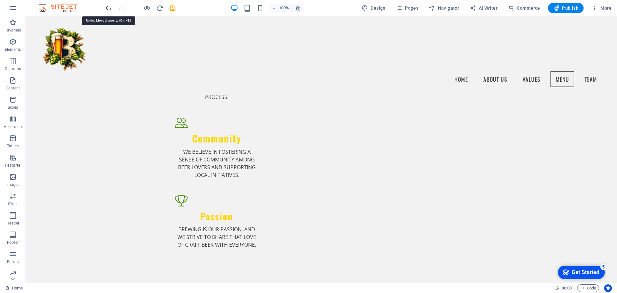
click at [108, 9] on icon "undo" at bounding box center [108, 7] width 7 height 7
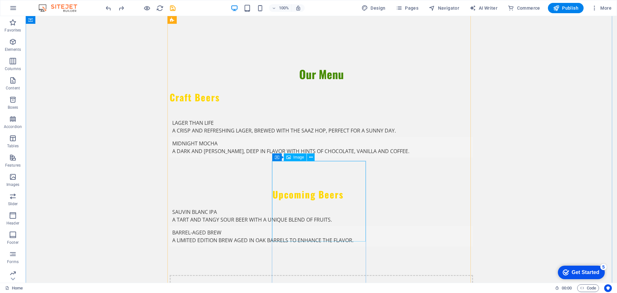
scroll to position [1124, 0]
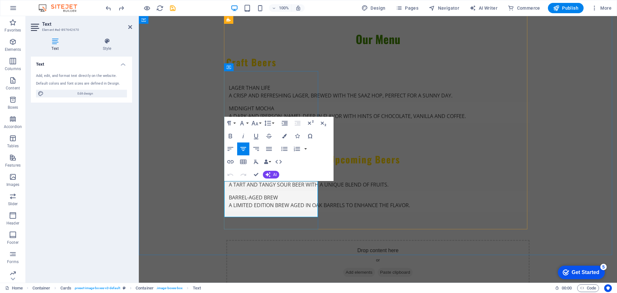
drag, startPoint x: 302, startPoint y: 209, endPoint x: 234, endPoint y: 188, distance: 71.2
copy p "[PERSON_NAME] works to build lasting relationships with our customers and promo…"
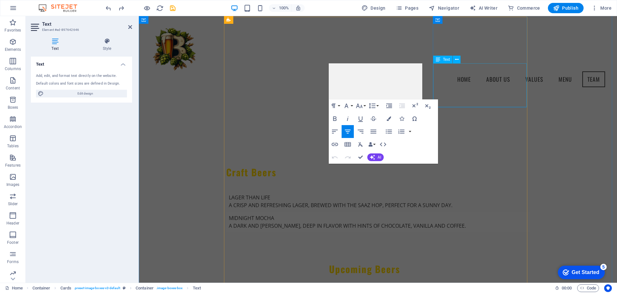
scroll to position [964, 0]
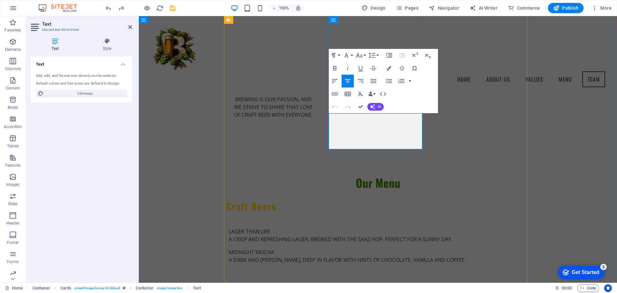
drag, startPoint x: 397, startPoint y: 140, endPoint x: 335, endPoint y: 118, distance: 65.4
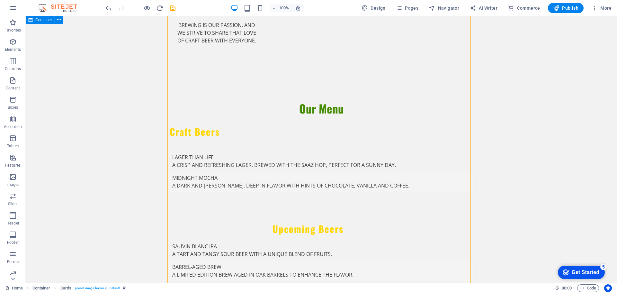
scroll to position [1091, 0]
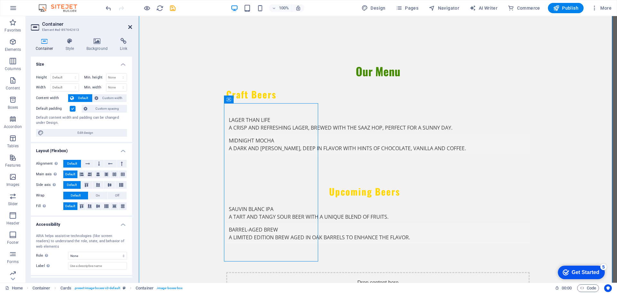
click at [130, 27] on icon at bounding box center [130, 26] width 4 height 5
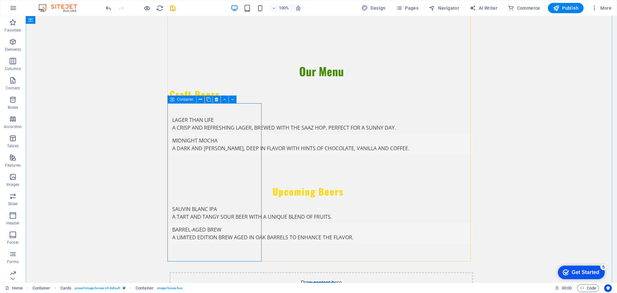
click at [217, 101] on icon at bounding box center [217, 99] width 4 height 7
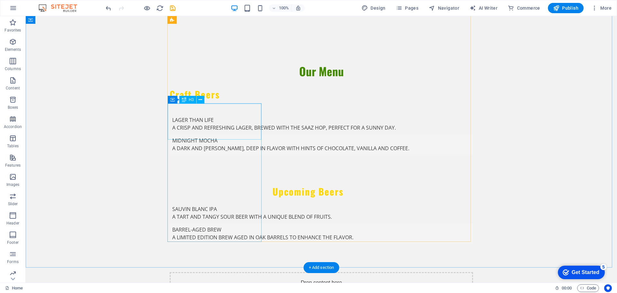
click at [216, 102] on icon at bounding box center [217, 99] width 4 height 7
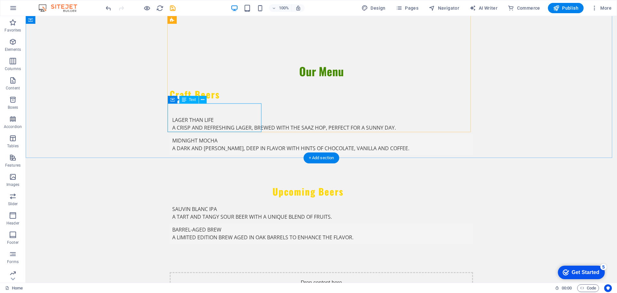
click at [215, 101] on icon at bounding box center [217, 99] width 4 height 7
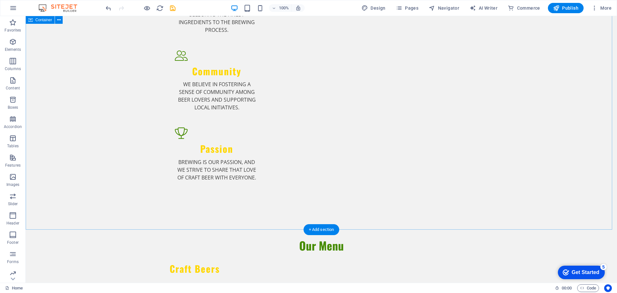
scroll to position [867, 0]
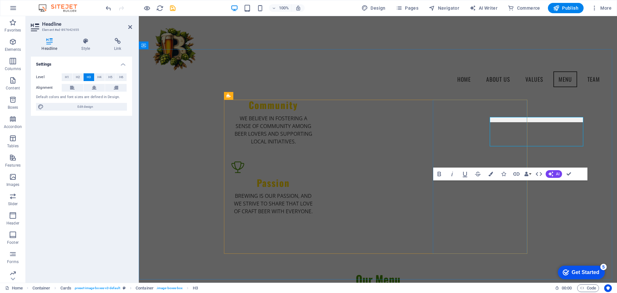
scroll to position [931, 0]
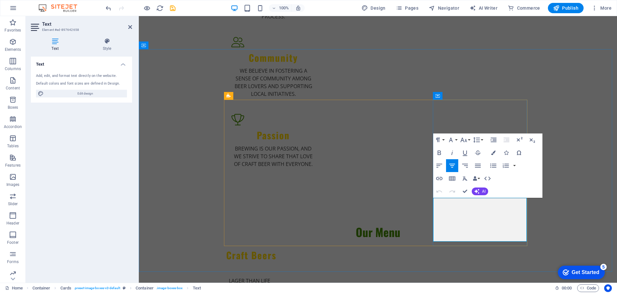
drag, startPoint x: 490, startPoint y: 233, endPoint x: 448, endPoint y: 198, distance: 54.1
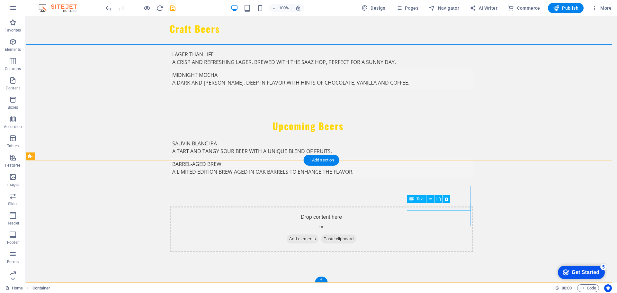
scroll to position [1158, 0]
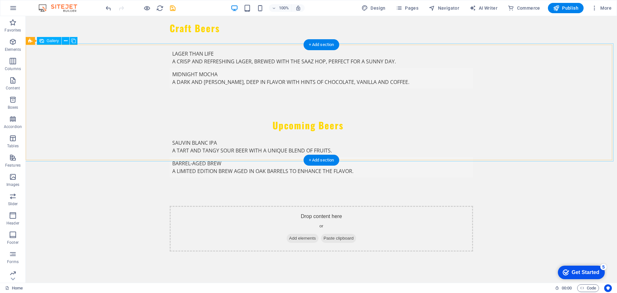
select select "px"
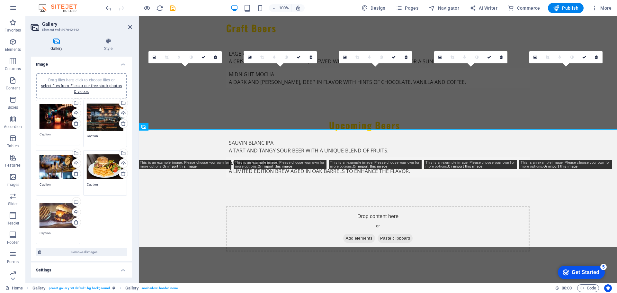
scroll to position [1135, 0]
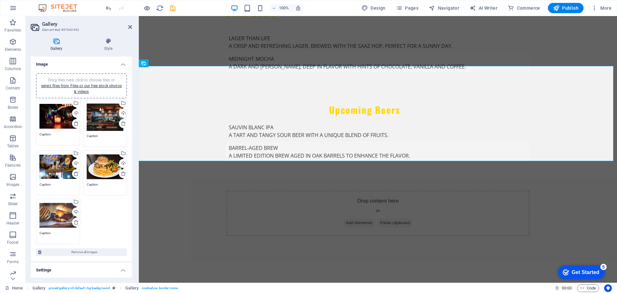
click at [55, 122] on div "Drag files here, click to choose files or select files from Files or our free s…" at bounding box center [58, 116] width 37 height 26
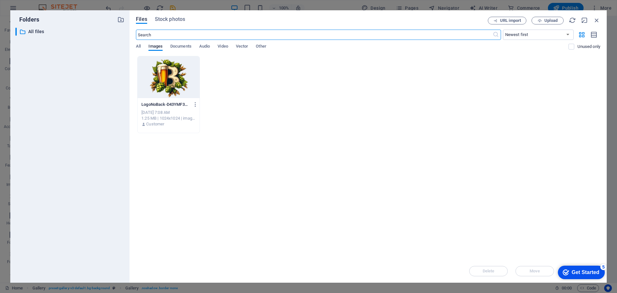
scroll to position [1104, 0]
click at [549, 21] on span "Upload" at bounding box center [550, 21] width 13 height 4
click at [547, 19] on span "Upload" at bounding box center [550, 21] width 13 height 4
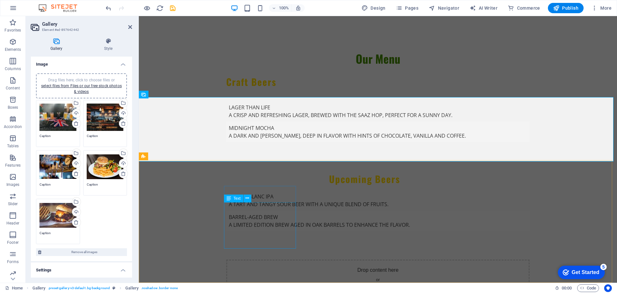
scroll to position [1112, 0]
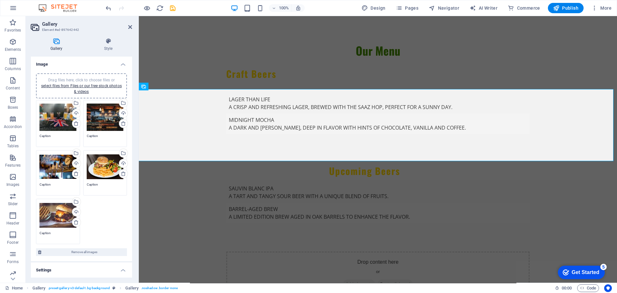
click at [100, 119] on div "Drag files here, click to choose files or select files from Files or our free s…" at bounding box center [105, 117] width 37 height 28
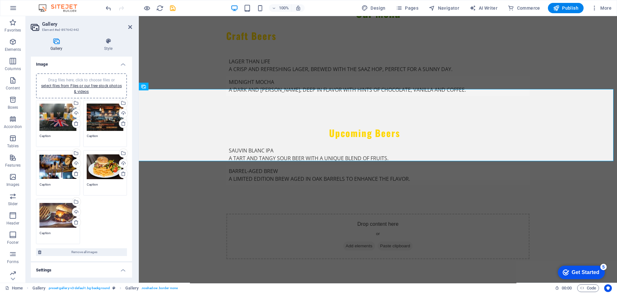
scroll to position [1088, 0]
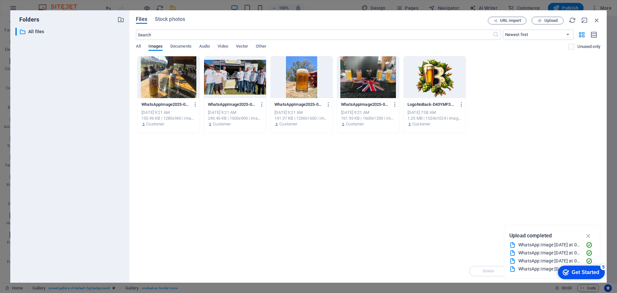
click at [296, 82] on div at bounding box center [302, 77] width 62 height 42
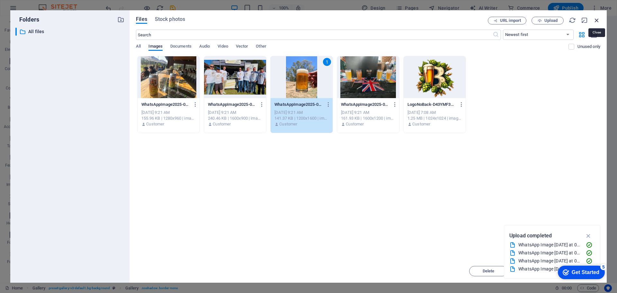
click at [598, 19] on icon "button" at bounding box center [596, 20] width 7 height 7
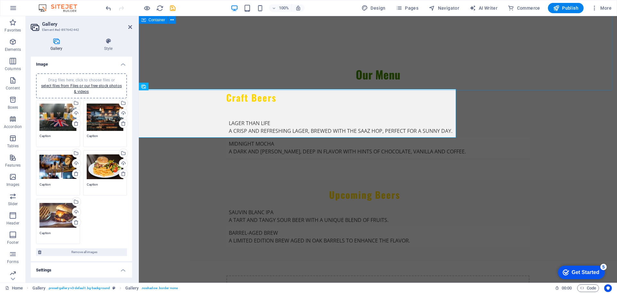
scroll to position [1112, 0]
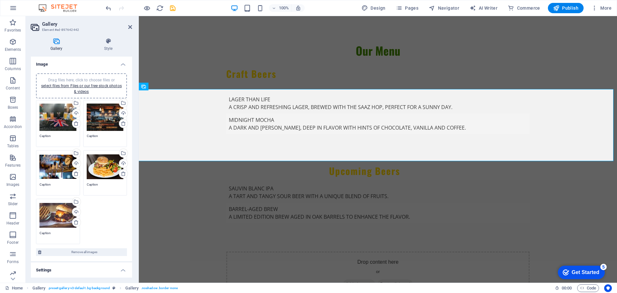
click at [56, 168] on div "Drag files here, click to choose files or select files from Files or our free s…" at bounding box center [58, 167] width 37 height 26
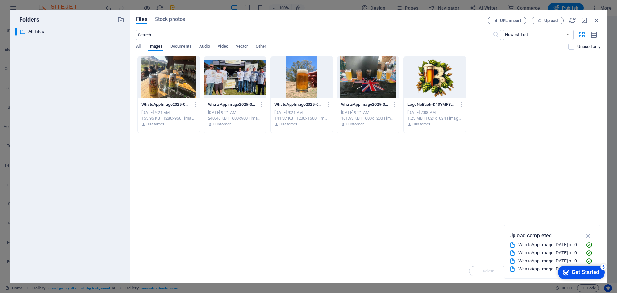
click at [230, 84] on div at bounding box center [235, 77] width 62 height 42
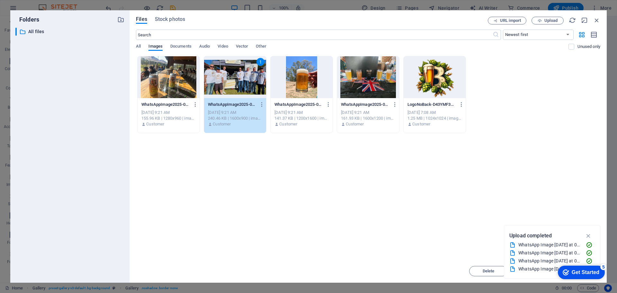
click at [232, 81] on div "1" at bounding box center [235, 77] width 62 height 42
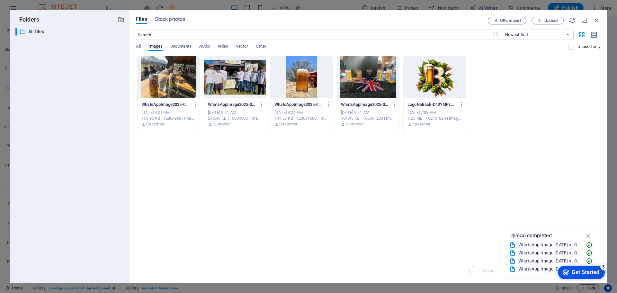
click at [232, 81] on div at bounding box center [235, 77] width 62 height 42
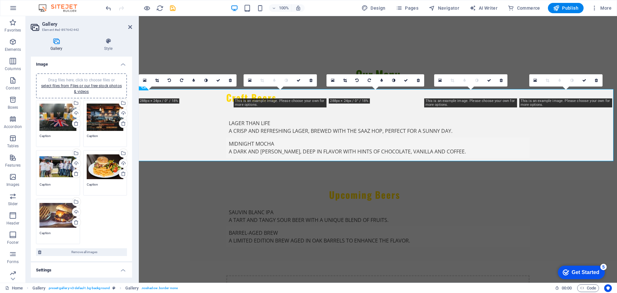
scroll to position [1112, 0]
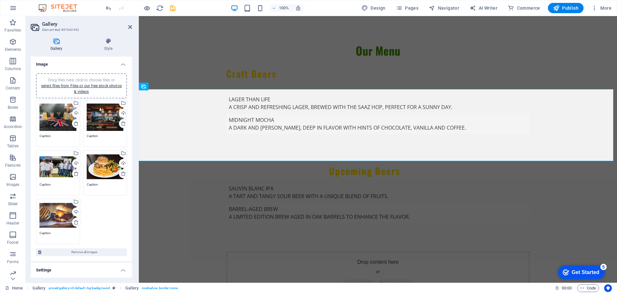
click at [106, 119] on div "Drag files here, click to choose files or select files from Files or our free s…" at bounding box center [105, 117] width 37 height 28
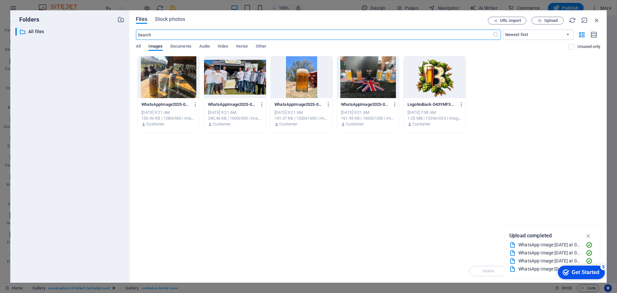
scroll to position [1088, 0]
click at [298, 79] on div at bounding box center [302, 77] width 62 height 42
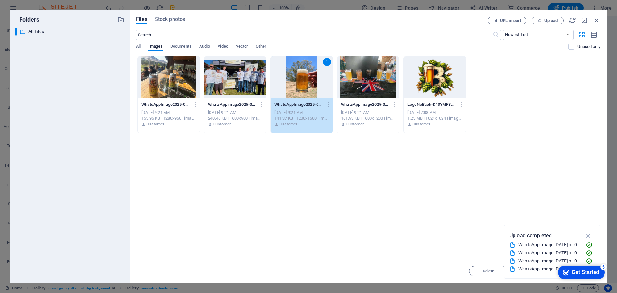
click at [298, 79] on div "1" at bounding box center [302, 77] width 62 height 42
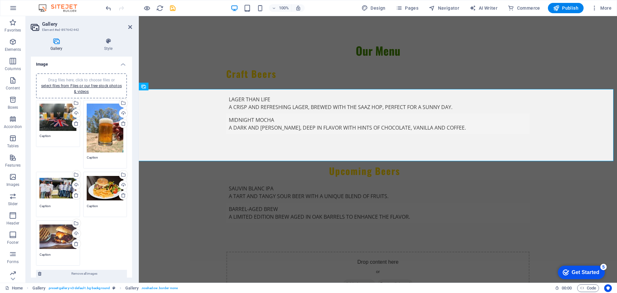
click at [104, 175] on div "Drag files here, click to choose files or select files from Files or our free s…" at bounding box center [105, 188] width 37 height 26
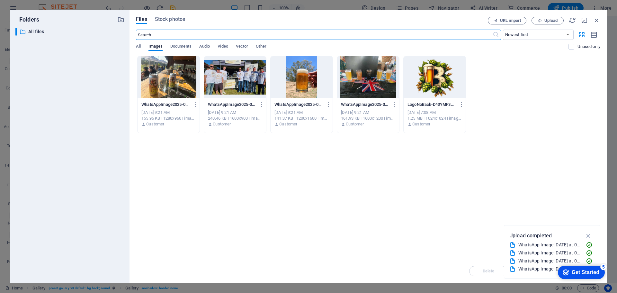
click at [166, 82] on div at bounding box center [169, 77] width 62 height 42
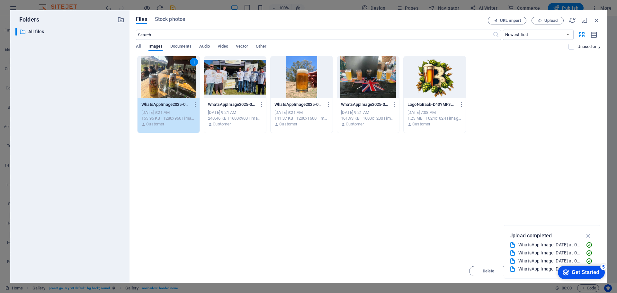
click at [166, 82] on div "1" at bounding box center [169, 77] width 62 height 42
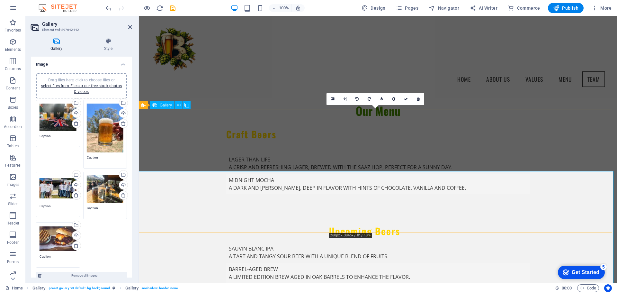
scroll to position [1030, 0]
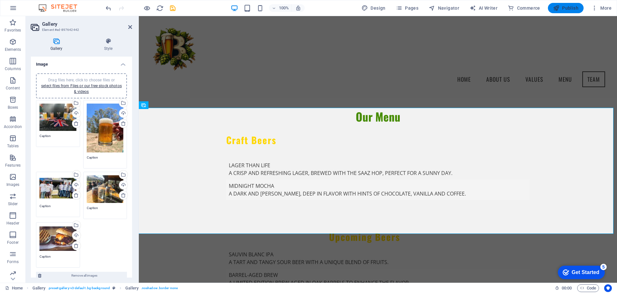
click at [568, 7] on span "Publish" at bounding box center [565, 8] width 25 height 6
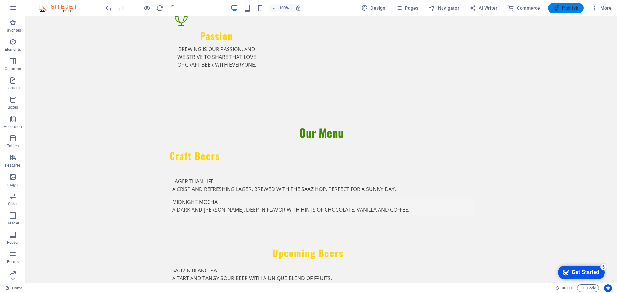
scroll to position [1093, 0]
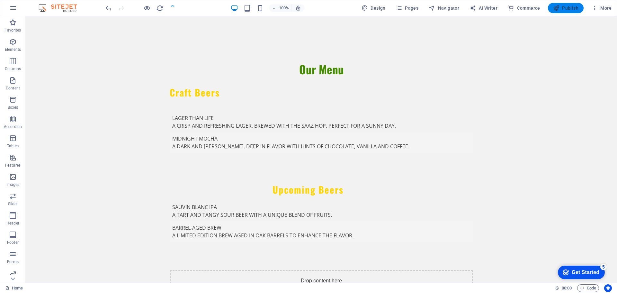
click at [567, 6] on span "Publish" at bounding box center [565, 8] width 25 height 6
click at [565, 9] on span "Publish" at bounding box center [565, 8] width 25 height 6
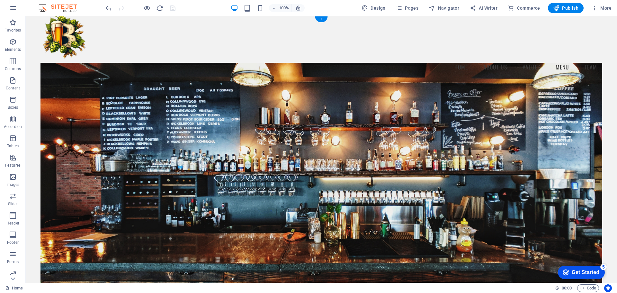
scroll to position [0, 0]
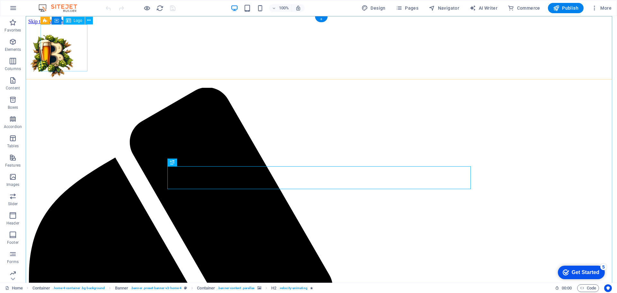
click at [58, 44] on div at bounding box center [321, 55] width 586 height 49
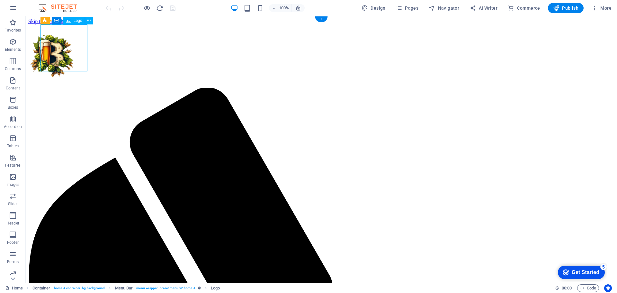
click at [64, 55] on div at bounding box center [321, 55] width 586 height 49
select select "px"
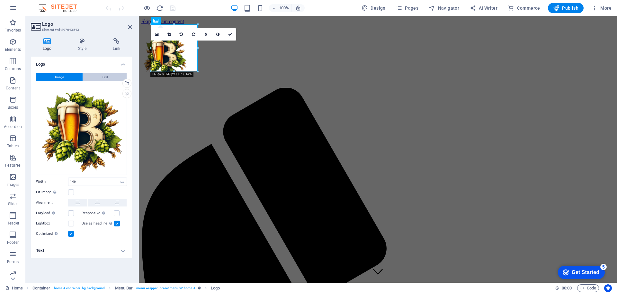
click at [95, 78] on button "Text" at bounding box center [105, 77] width 44 height 8
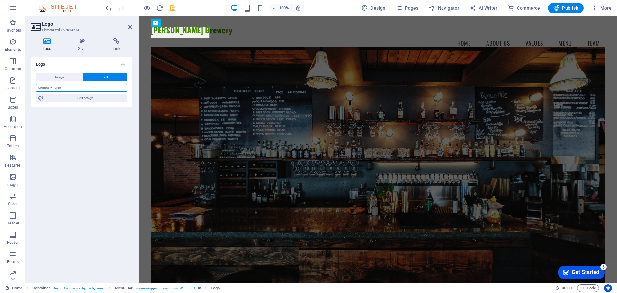
click at [81, 86] on input "text" at bounding box center [81, 88] width 91 height 8
type input "BENNETT'S BREWERY"
click at [91, 156] on div "Logo Image Text Drag files here, click to choose files or select files from Fil…" at bounding box center [81, 167] width 101 height 221
click at [267, 43] on div "BENNETT'S BREWERY Menu Home About Us Values Menu Team" at bounding box center [378, 38] width 478 height 44
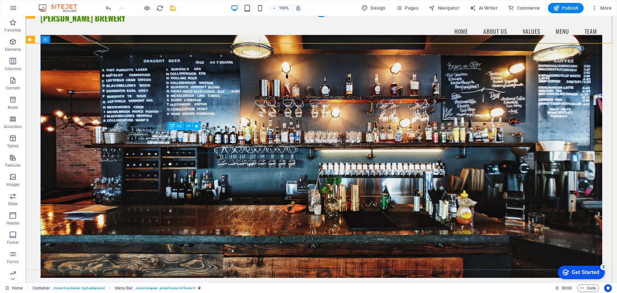
scroll to position [225, 0]
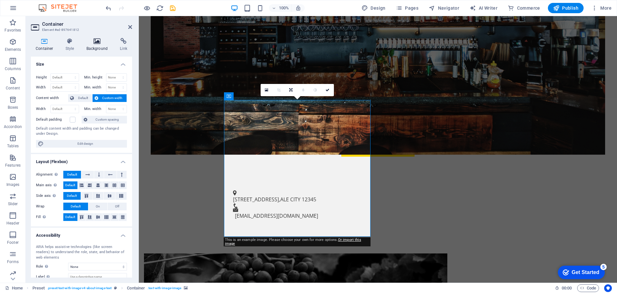
click at [95, 40] on icon at bounding box center [97, 41] width 31 height 6
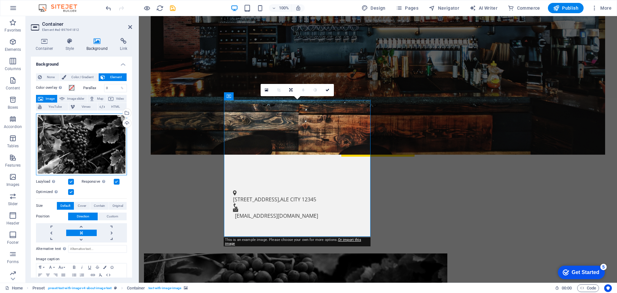
click at [74, 137] on div "Drag files here, click to choose files or select files from Files or our free s…" at bounding box center [81, 144] width 91 height 62
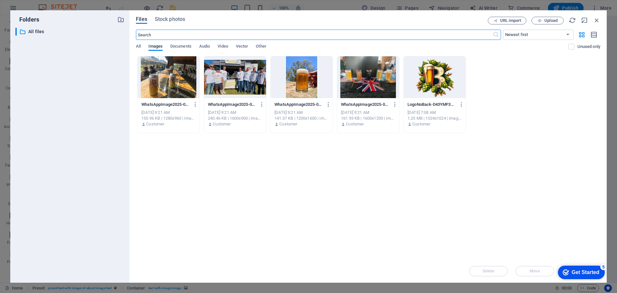
click at [419, 74] on div at bounding box center [435, 77] width 62 height 42
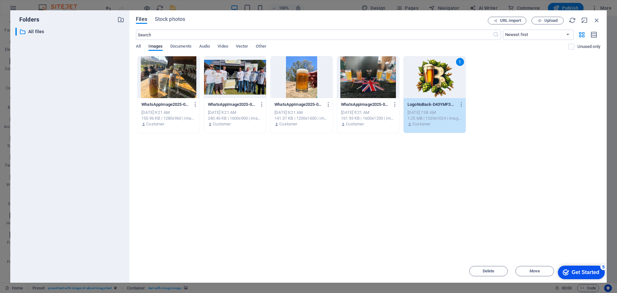
click at [439, 82] on div "1" at bounding box center [435, 77] width 62 height 42
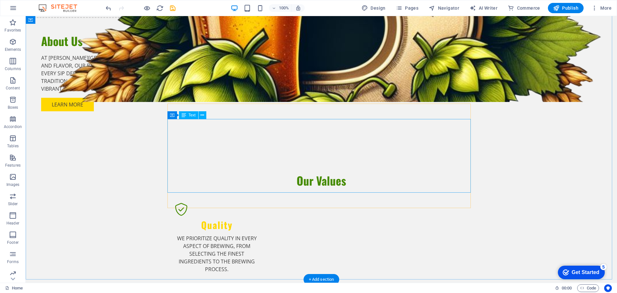
scroll to position [739, 0]
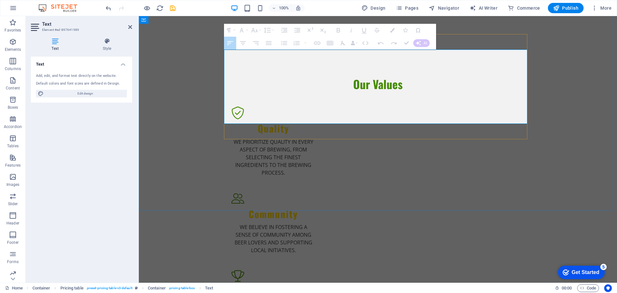
drag, startPoint x: 386, startPoint y: 84, endPoint x: 286, endPoint y: 84, distance: 99.9
drag, startPoint x: 227, startPoint y: 83, endPoint x: 387, endPoint y: 84, distance: 160.6
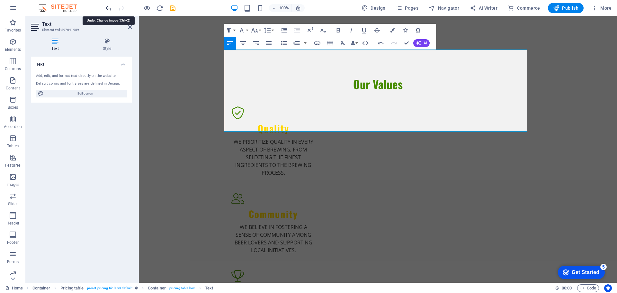
drag, startPoint x: 107, startPoint y: 8, endPoint x: 9, endPoint y: 8, distance: 98.6
click at [107, 8] on icon "undo" at bounding box center [108, 7] width 7 height 7
drag, startPoint x: 274, startPoint y: 90, endPoint x: 279, endPoint y: 96, distance: 7.3
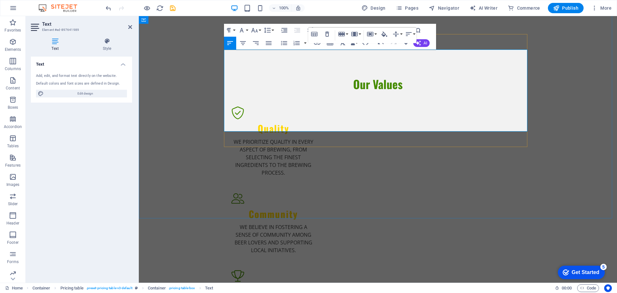
drag, startPoint x: 411, startPoint y: 112, endPoint x: 239, endPoint y: 117, distance: 172.3
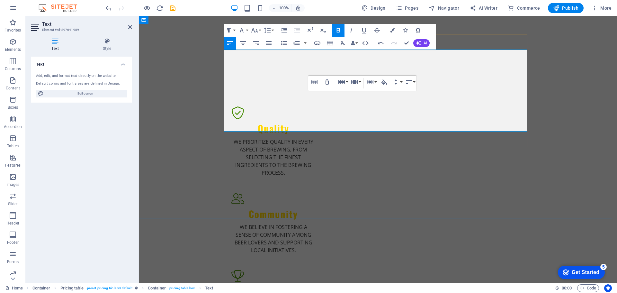
drag, startPoint x: 304, startPoint y: 104, endPoint x: 311, endPoint y: 102, distance: 6.6
click at [348, 83] on button "Row" at bounding box center [343, 82] width 12 height 13
click at [360, 113] on link "Delete row" at bounding box center [361, 114] width 49 height 10
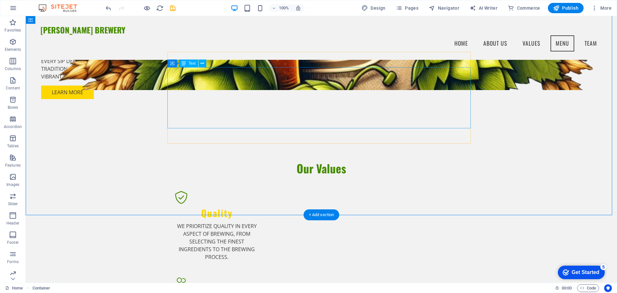
scroll to position [642, 0]
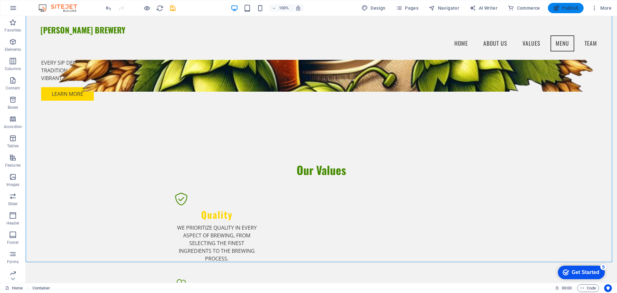
click at [564, 6] on span "Publish" at bounding box center [565, 8] width 25 height 6
